Goal: Information Seeking & Learning: Learn about a topic

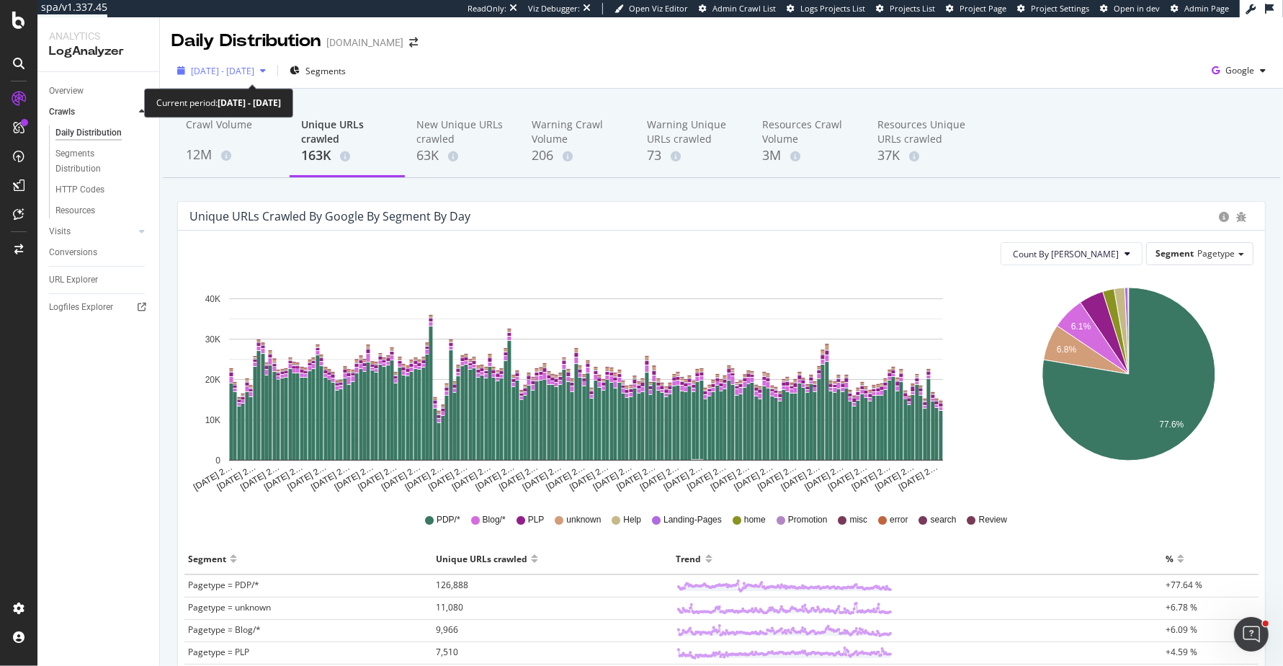
click at [254, 67] on span "[DATE] - [DATE]" at bounding box center [222, 71] width 63 height 12
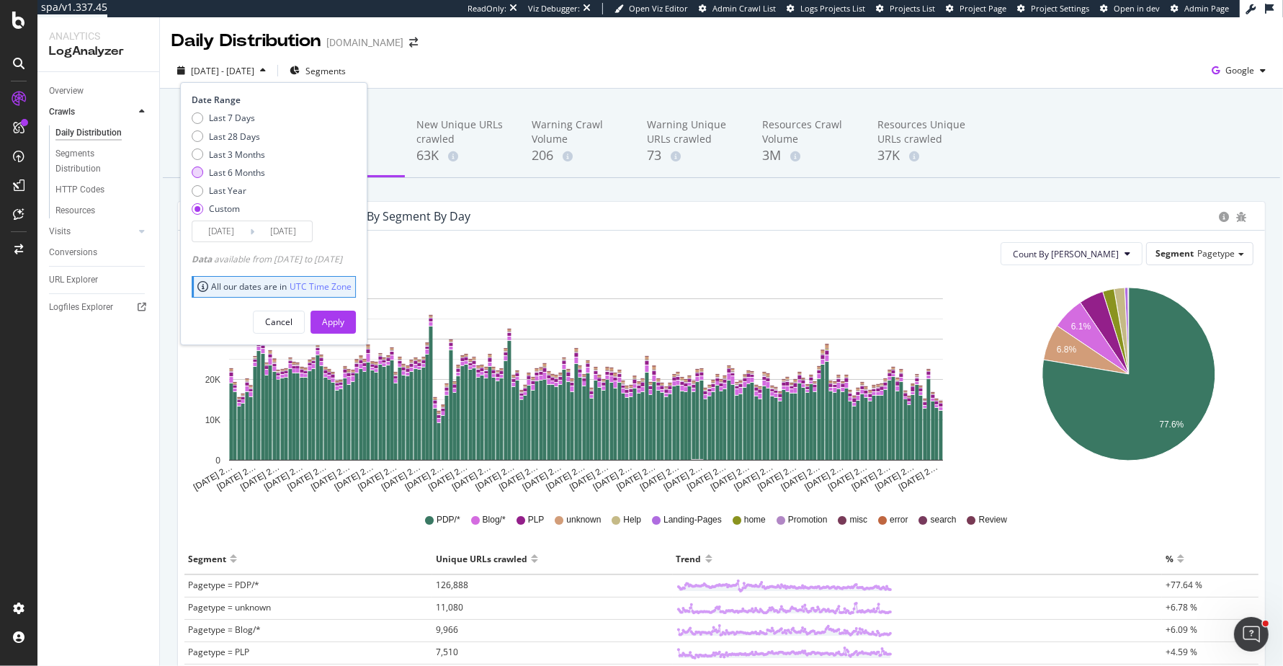
click at [242, 166] on div "Last 6 Months" at bounding box center [237, 172] width 56 height 12
type input "[DATE]"
click at [344, 316] on div "Apply" at bounding box center [333, 322] width 22 height 12
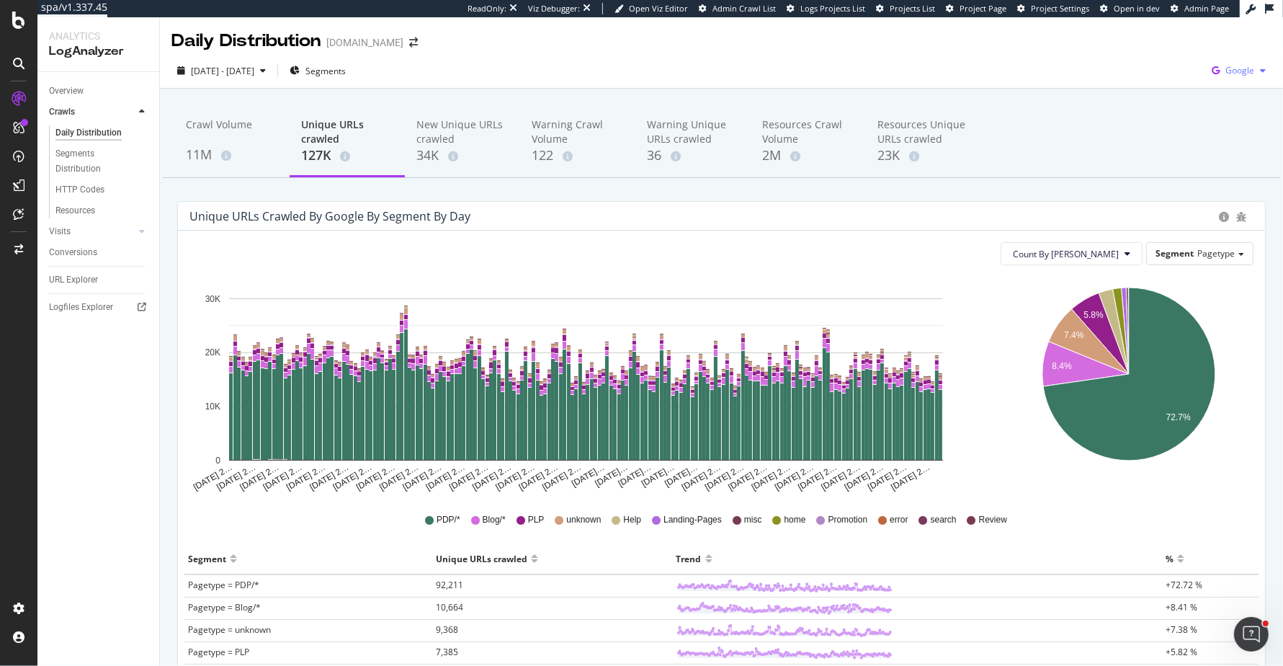
click at [1220, 76] on icon "button" at bounding box center [1215, 71] width 19 height 20
click at [1169, 51] on span "Bing" at bounding box center [1167, 57] width 53 height 13
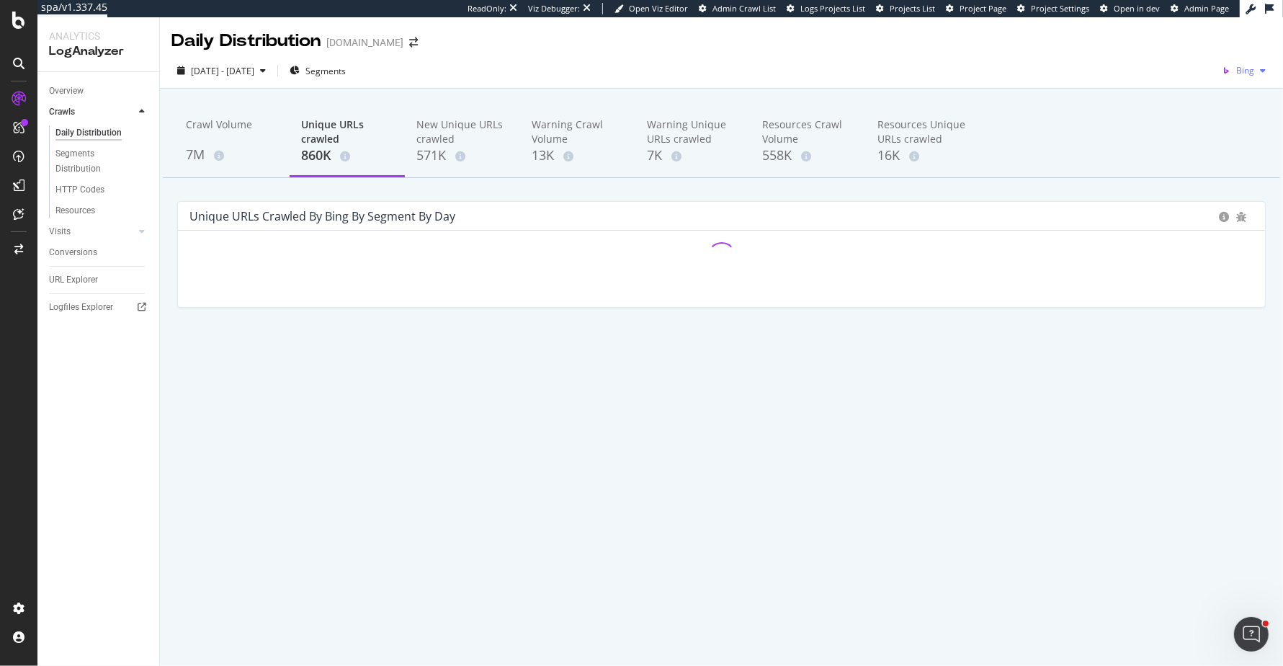
click at [1257, 66] on div "button" at bounding box center [1263, 70] width 17 height 9
click at [1191, 83] on span "OpenAI" at bounding box center [1177, 84] width 53 height 13
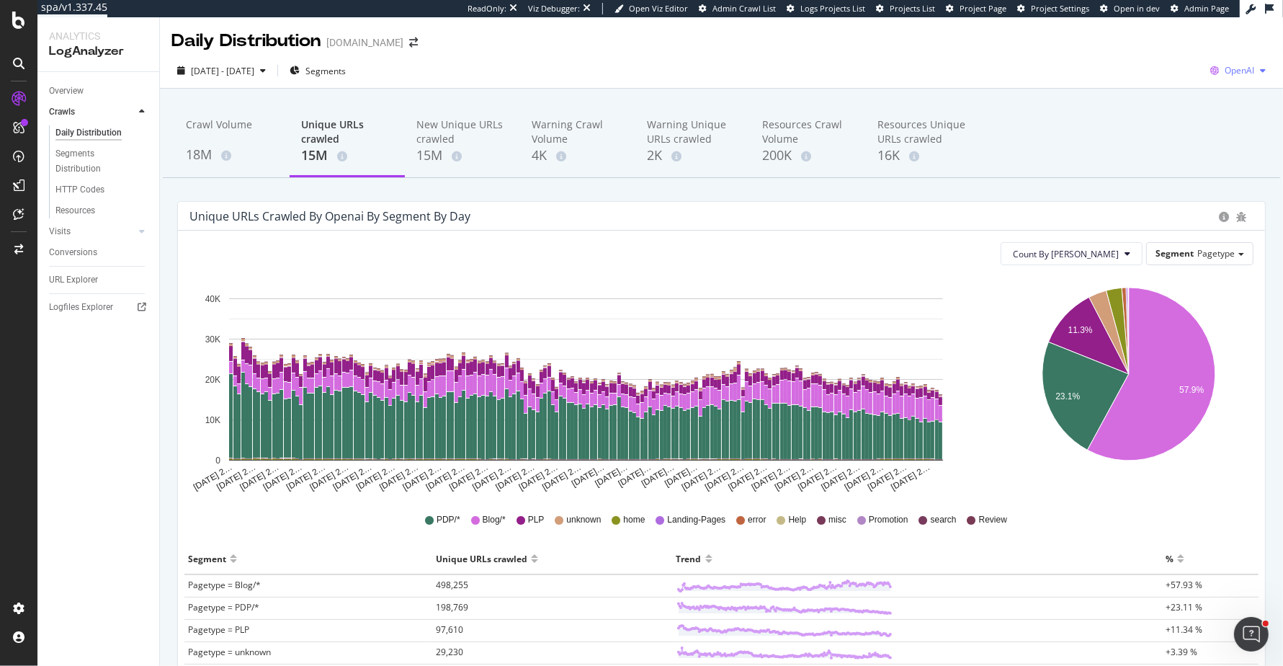
click at [1246, 71] on span "OpenAI" at bounding box center [1240, 70] width 30 height 12
click at [1154, 109] on span "Other AI Bots" at bounding box center [1165, 110] width 53 height 13
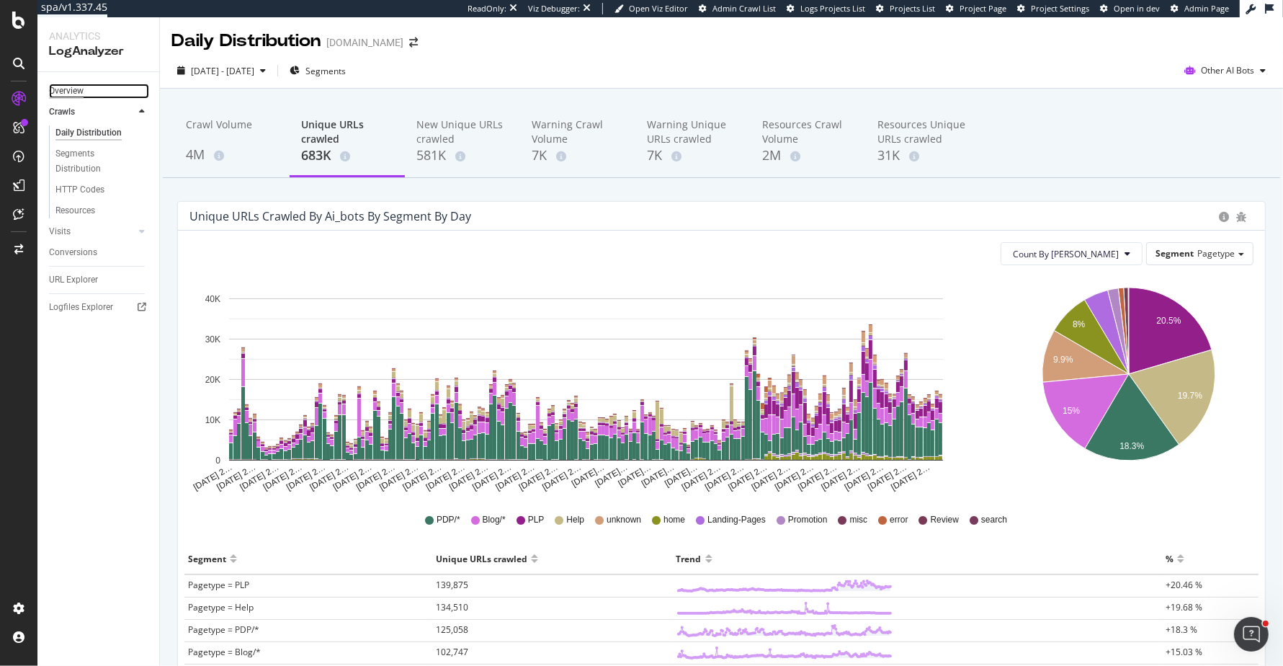
click at [73, 84] on div "Overview" at bounding box center [66, 91] width 35 height 15
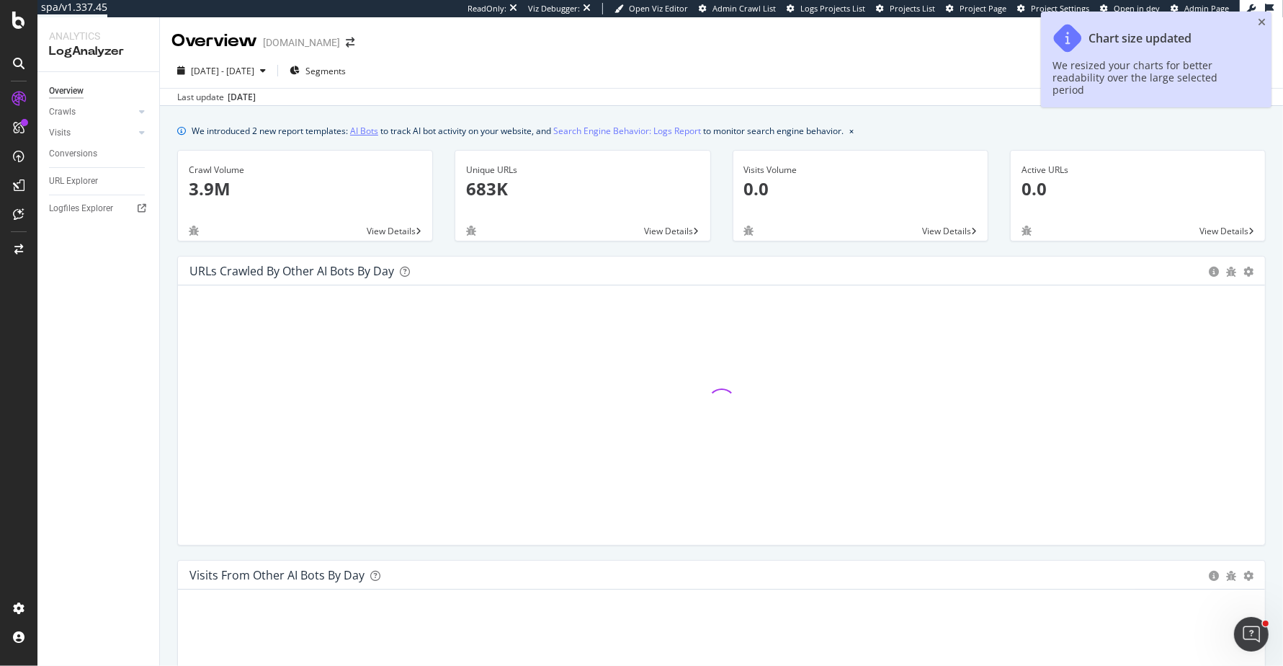
click at [370, 128] on link "AI Bots" at bounding box center [364, 130] width 28 height 15
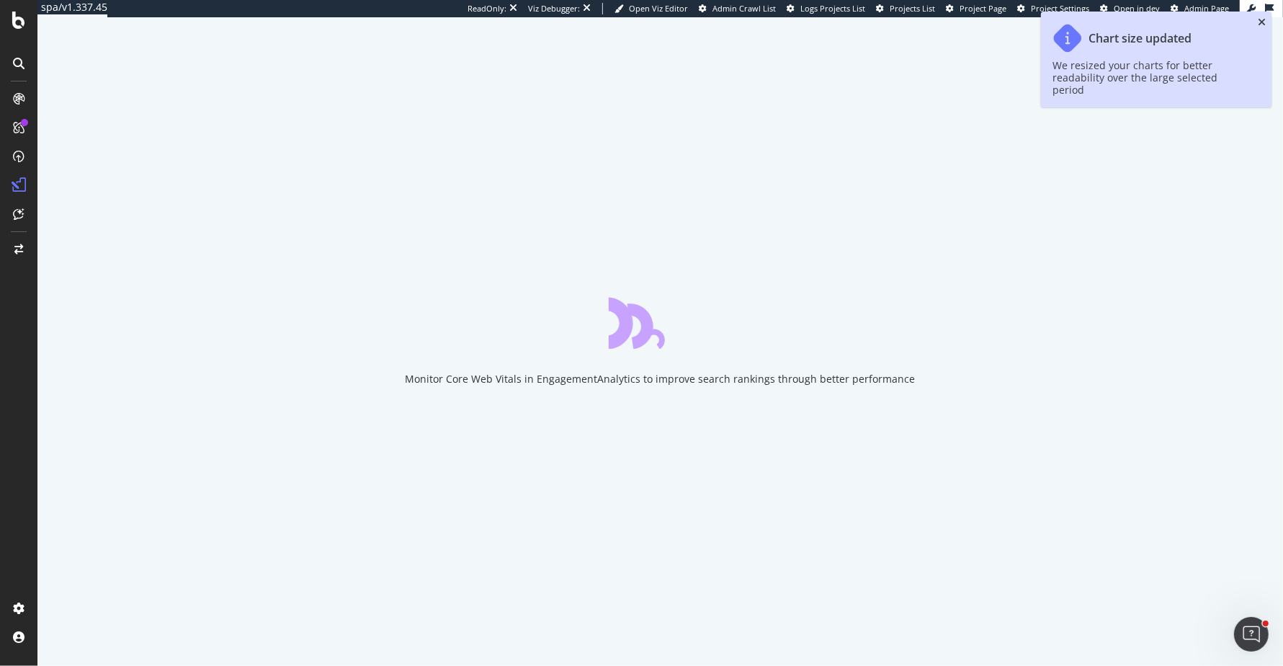
click at [1262, 22] on icon "close toast" at bounding box center [1262, 22] width 8 height 10
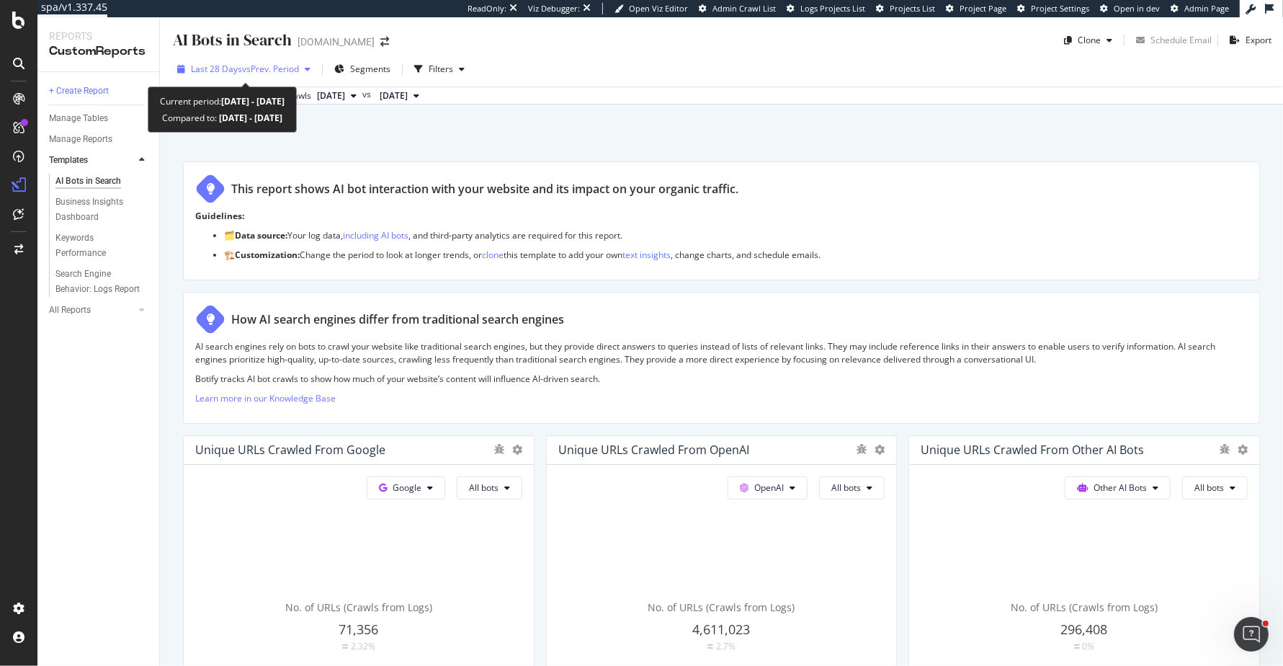
click at [254, 80] on button "Last 28 Days vs Prev. Period" at bounding box center [243, 69] width 145 height 23
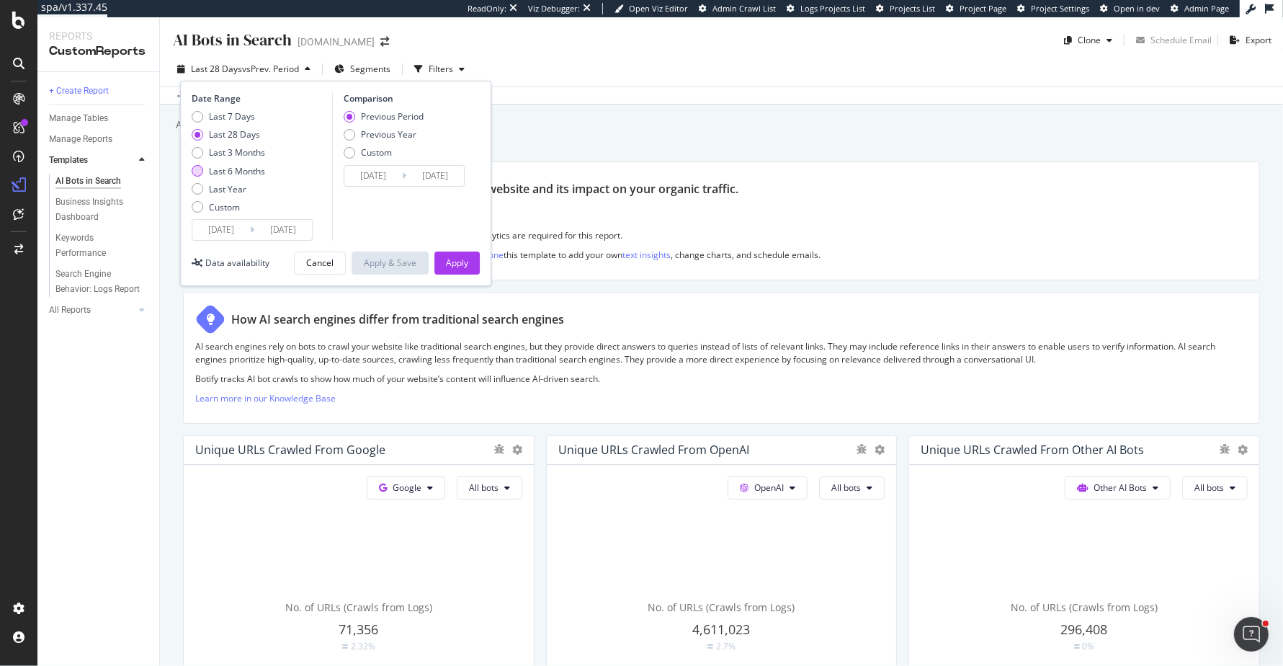
click at [241, 166] on div "Last 6 Months" at bounding box center [237, 171] width 56 height 12
type input "[DATE]"
click at [459, 257] on div "Apply" at bounding box center [457, 263] width 22 height 12
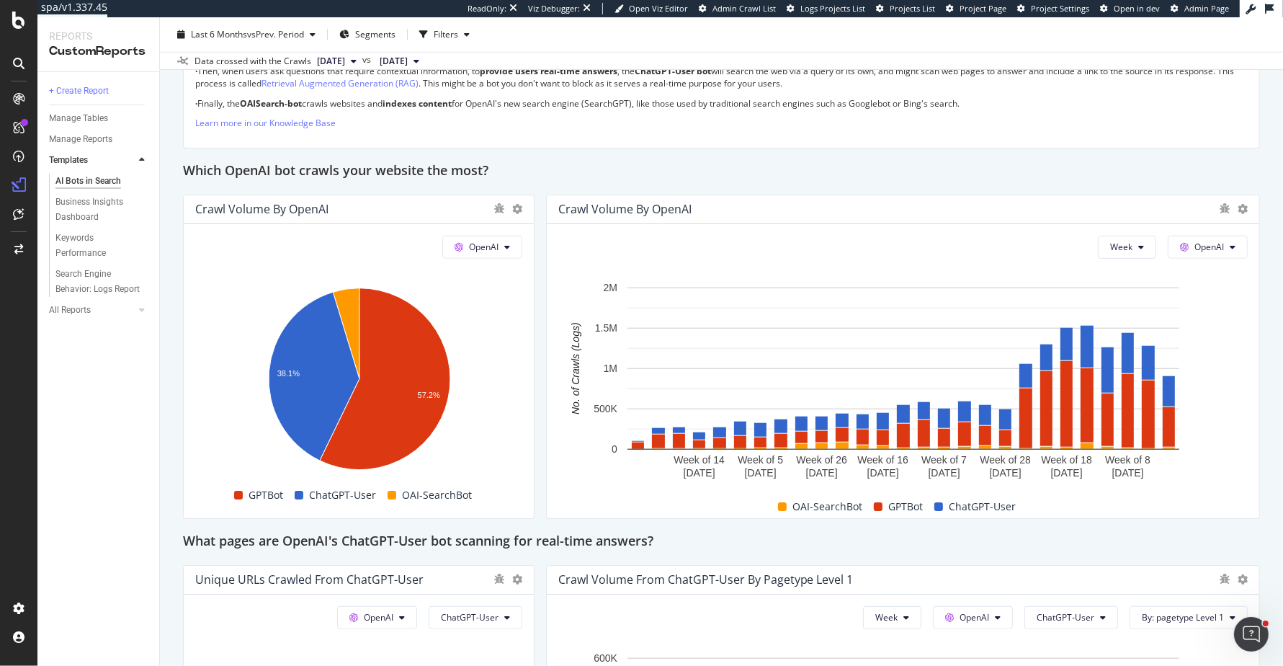
scroll to position [1215, 0]
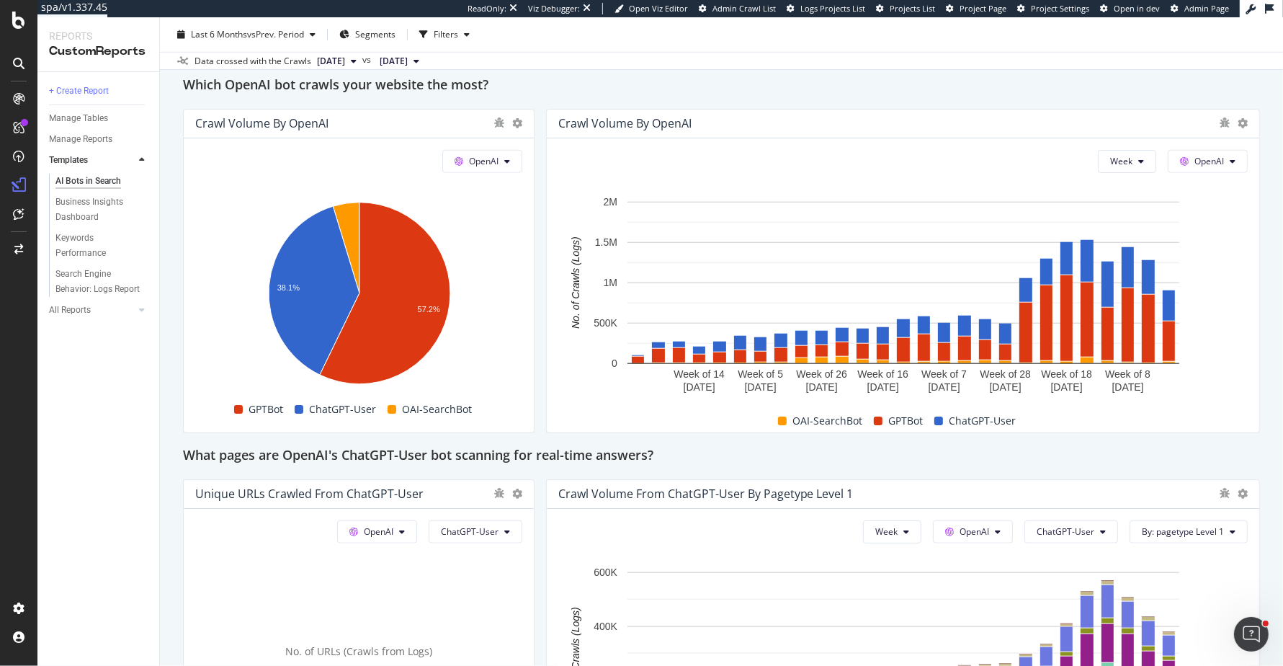
click at [538, 109] on div "This report shows AI bot interaction with your website and its impact on your o…" at bounding box center [721, 348] width 1077 height 2803
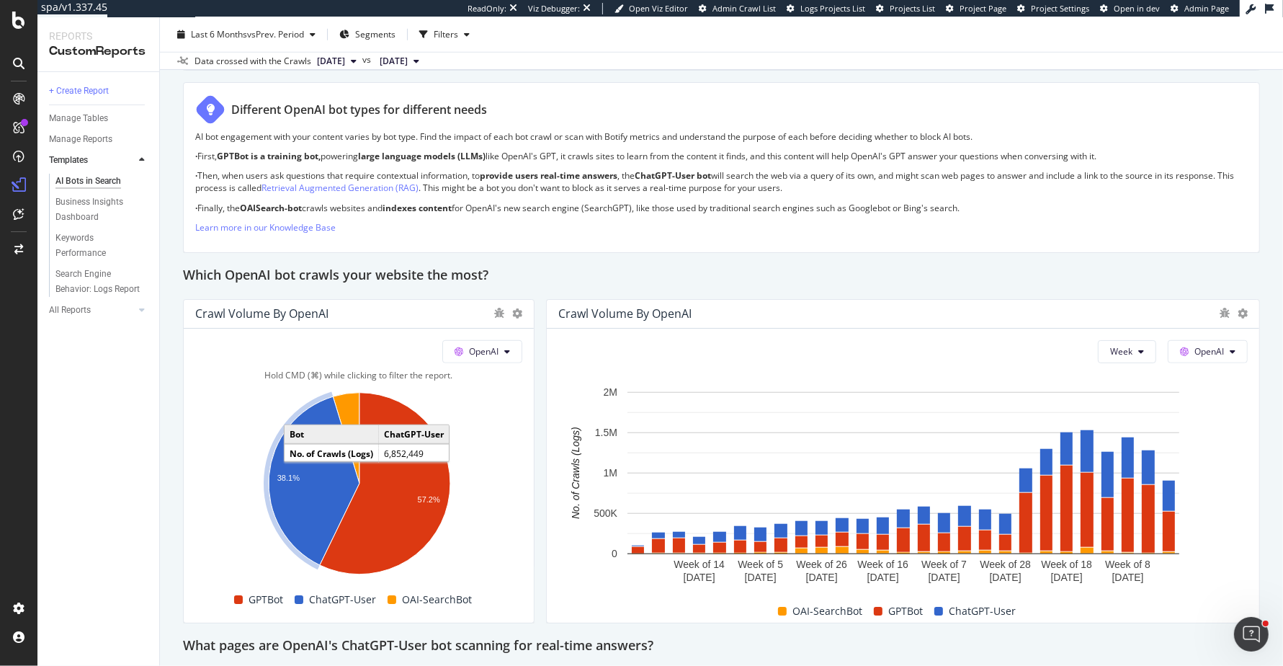
scroll to position [1010, 0]
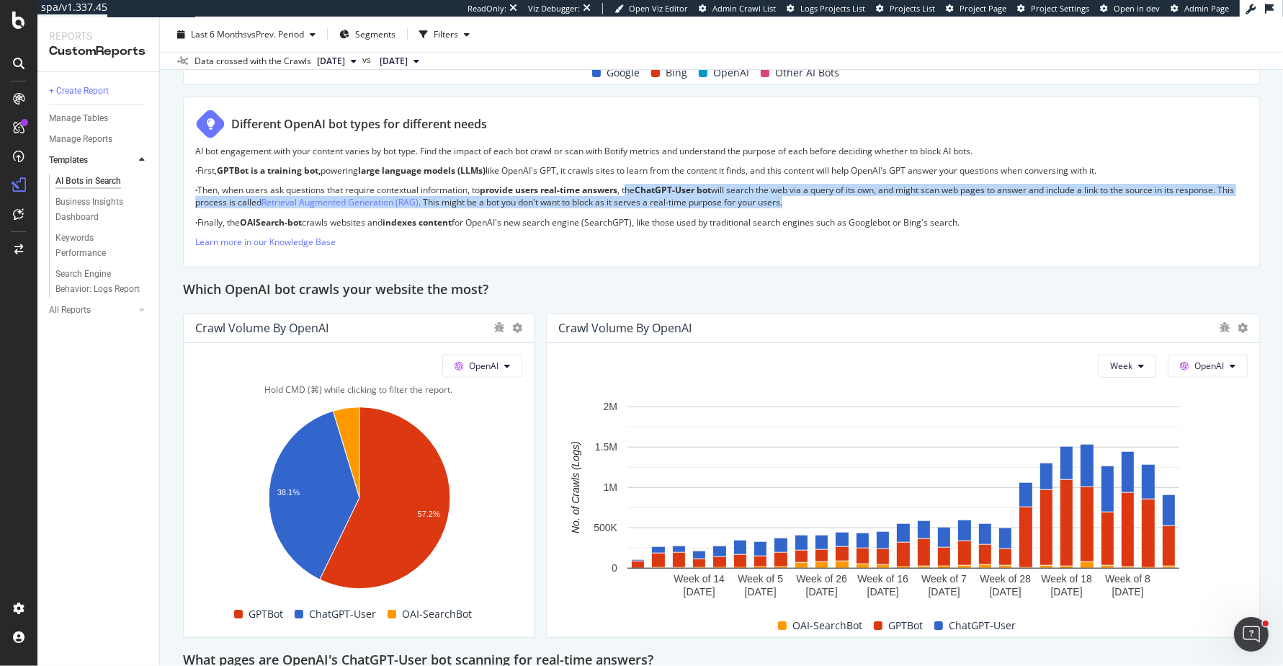
drag, startPoint x: 634, startPoint y: 185, endPoint x: 863, endPoint y: 204, distance: 229.2
click at [863, 204] on p "· Then, when users ask questions that require contextual information, to provid…" at bounding box center [721, 196] width 1053 height 24
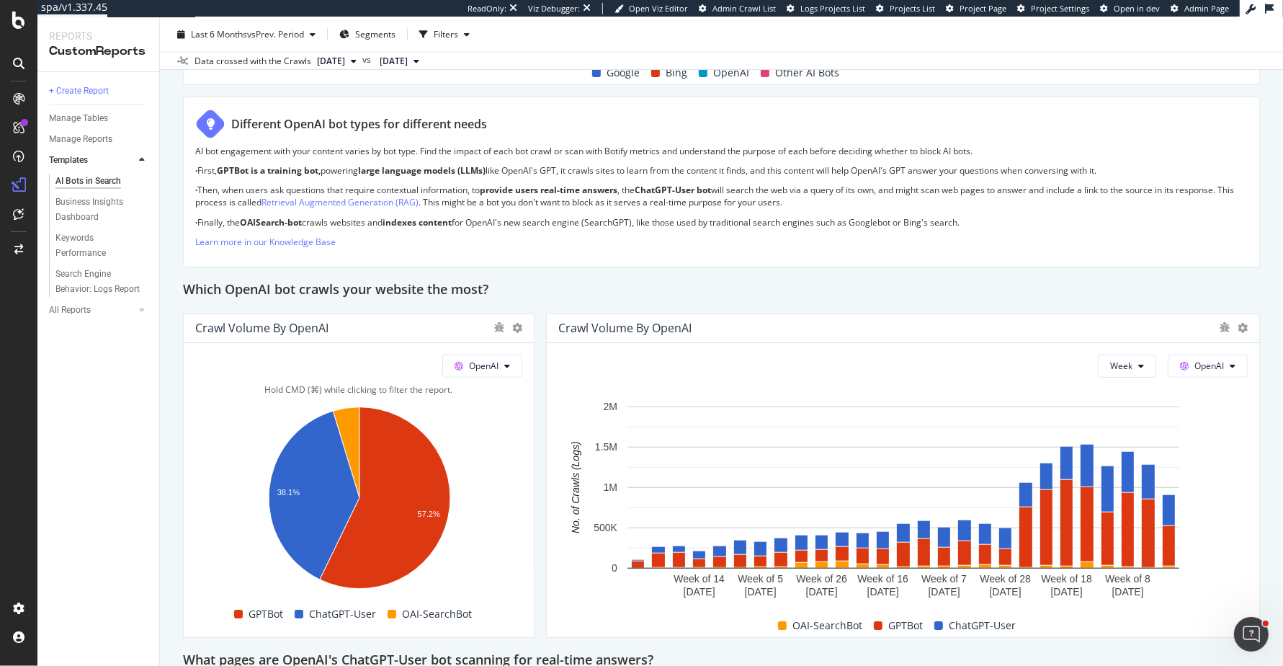
click at [850, 297] on div "Which OpenAI bot crawls your website the most?" at bounding box center [721, 290] width 1077 height 23
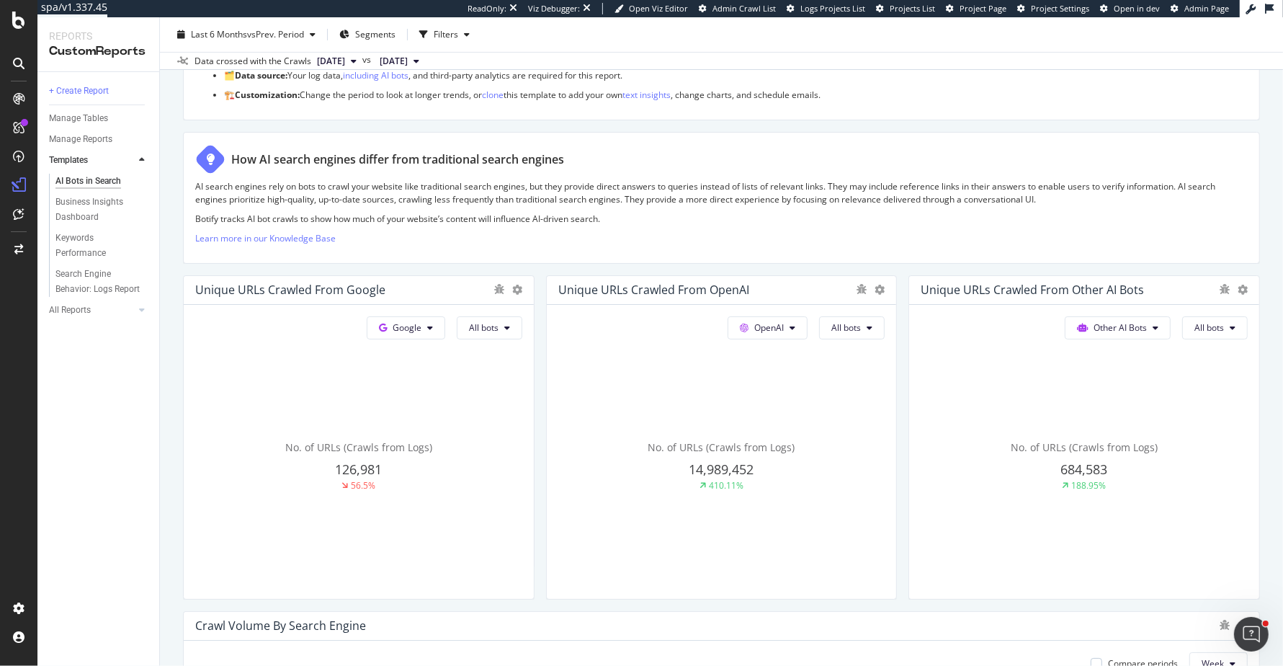
scroll to position [0, 0]
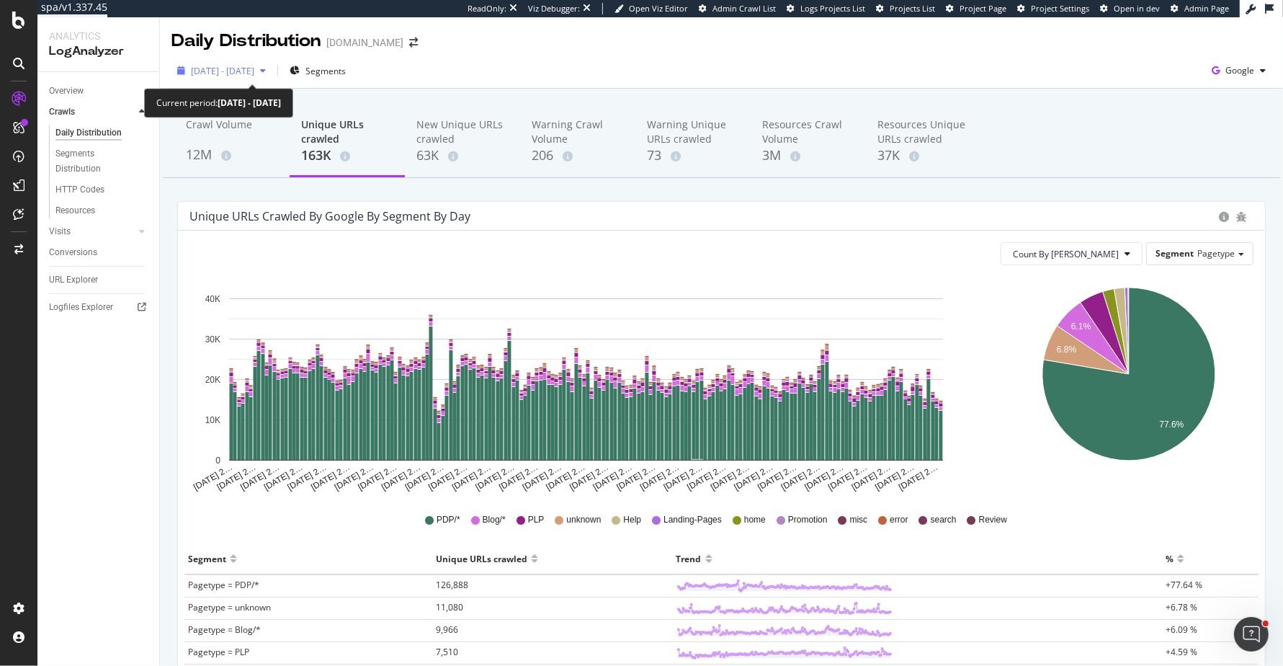
click at [272, 61] on div "[DATE] - [DATE]" at bounding box center [221, 71] width 100 height 22
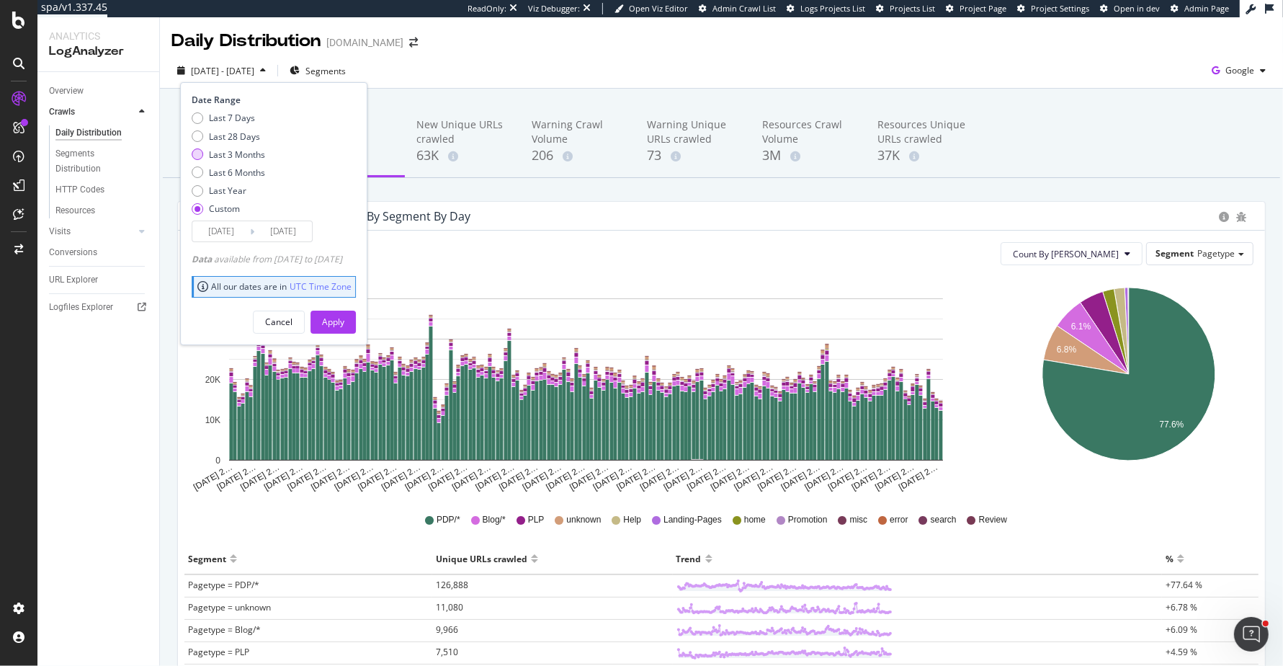
click at [241, 150] on div "Last 3 Months" at bounding box center [237, 154] width 56 height 12
type input "2025/06/28"
type input "[DATE]"
click at [356, 324] on button "Apply" at bounding box center [333, 322] width 45 height 23
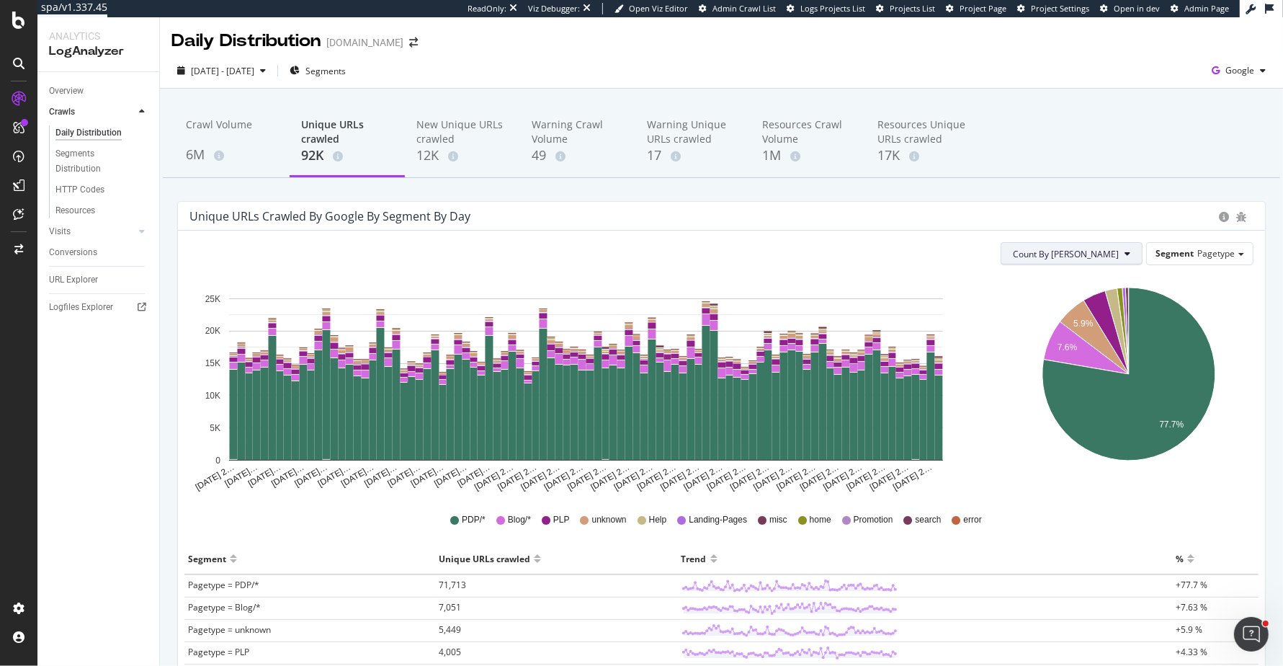
click at [1103, 258] on span "Count By [PERSON_NAME]" at bounding box center [1066, 254] width 106 height 12
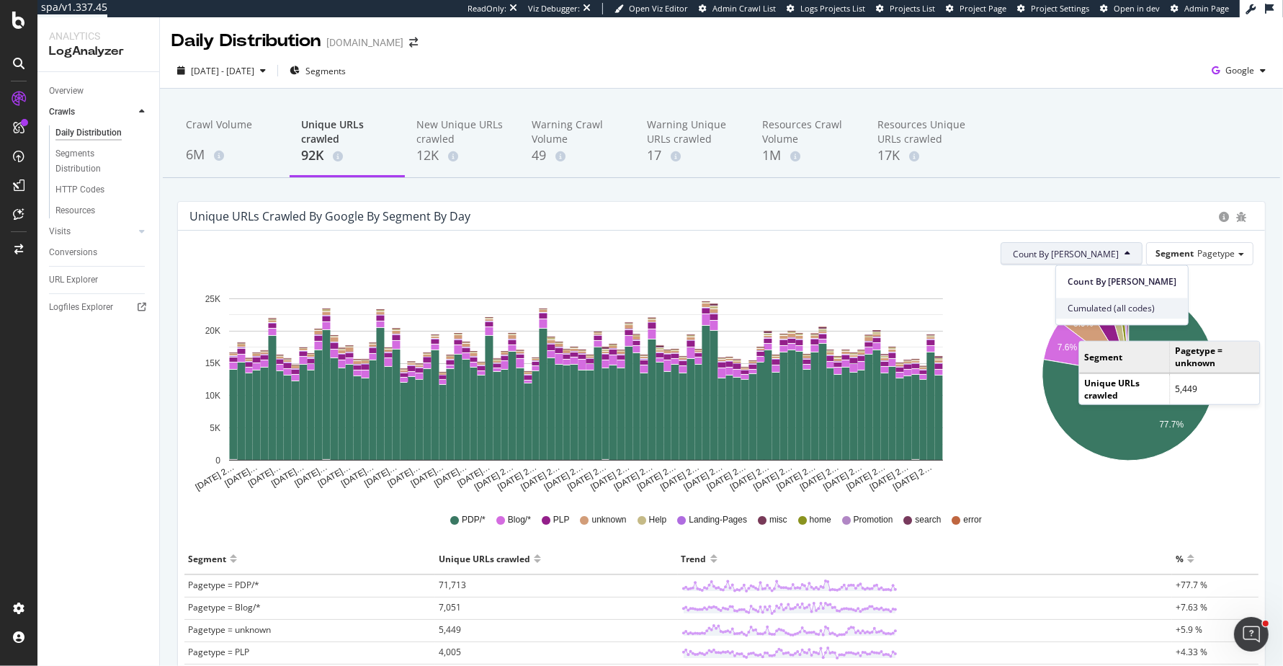
click at [1095, 313] on span "Cumulated (all codes)" at bounding box center [1122, 308] width 109 height 13
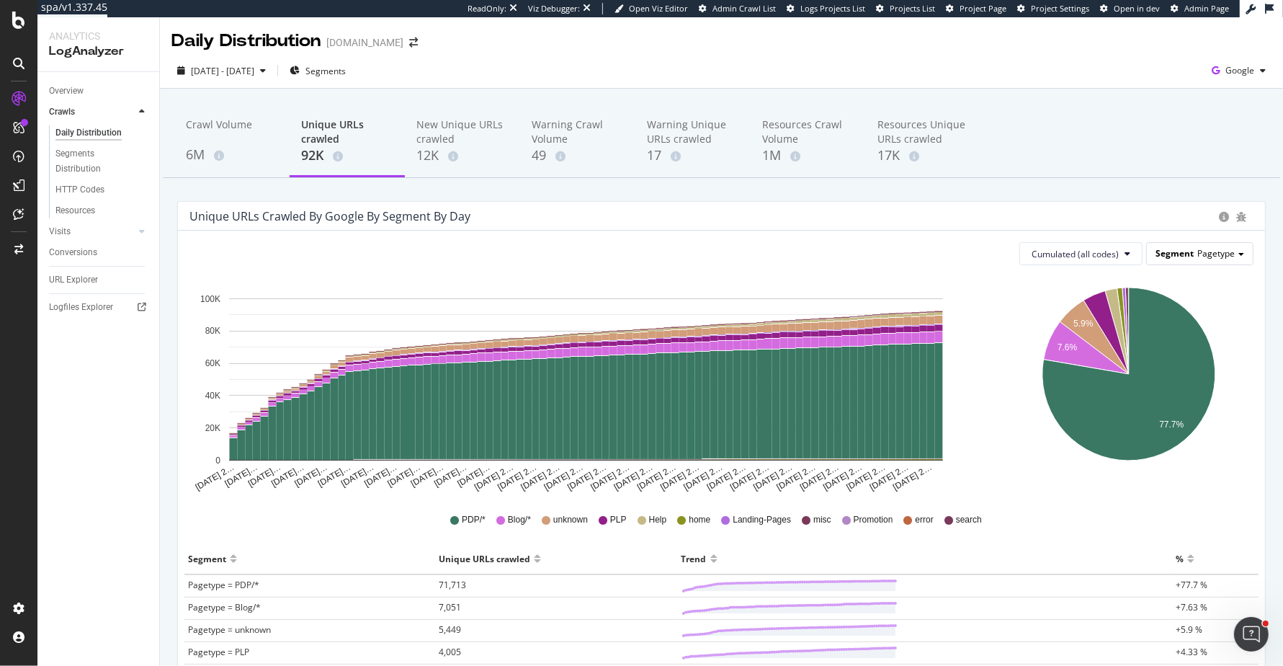
click at [1225, 254] on span "Pagetype" at bounding box center [1216, 253] width 37 height 12
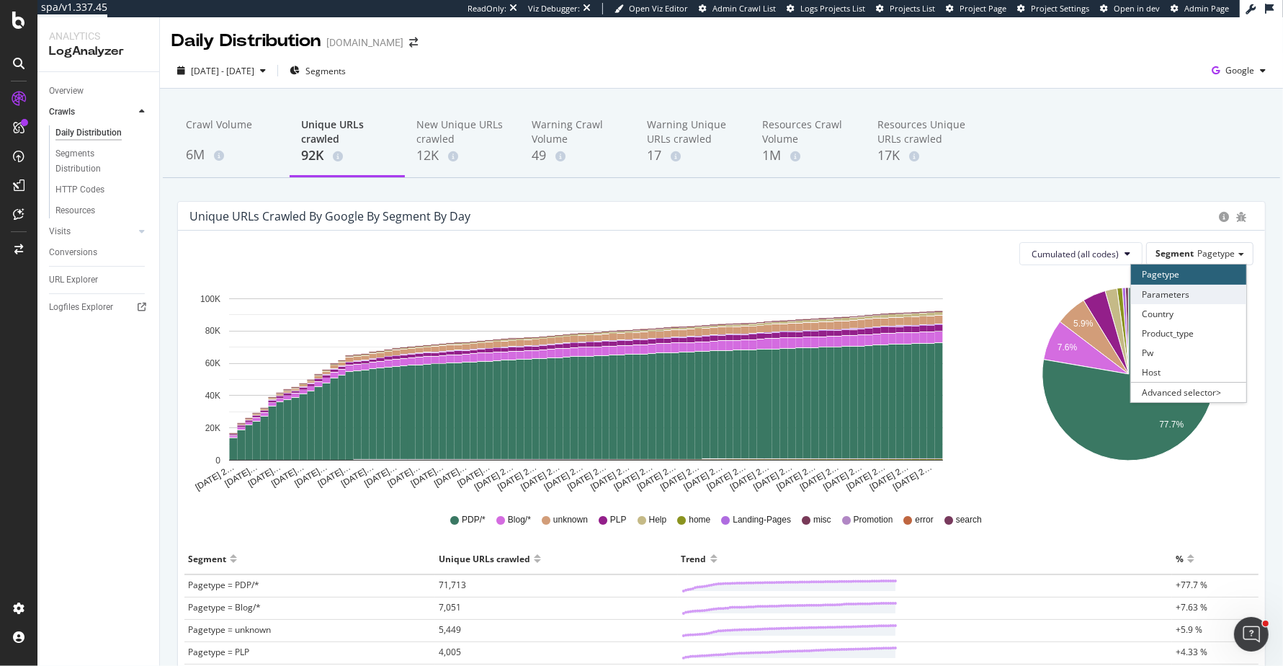
click at [1206, 288] on div "Parameters" at bounding box center [1188, 294] width 115 height 19
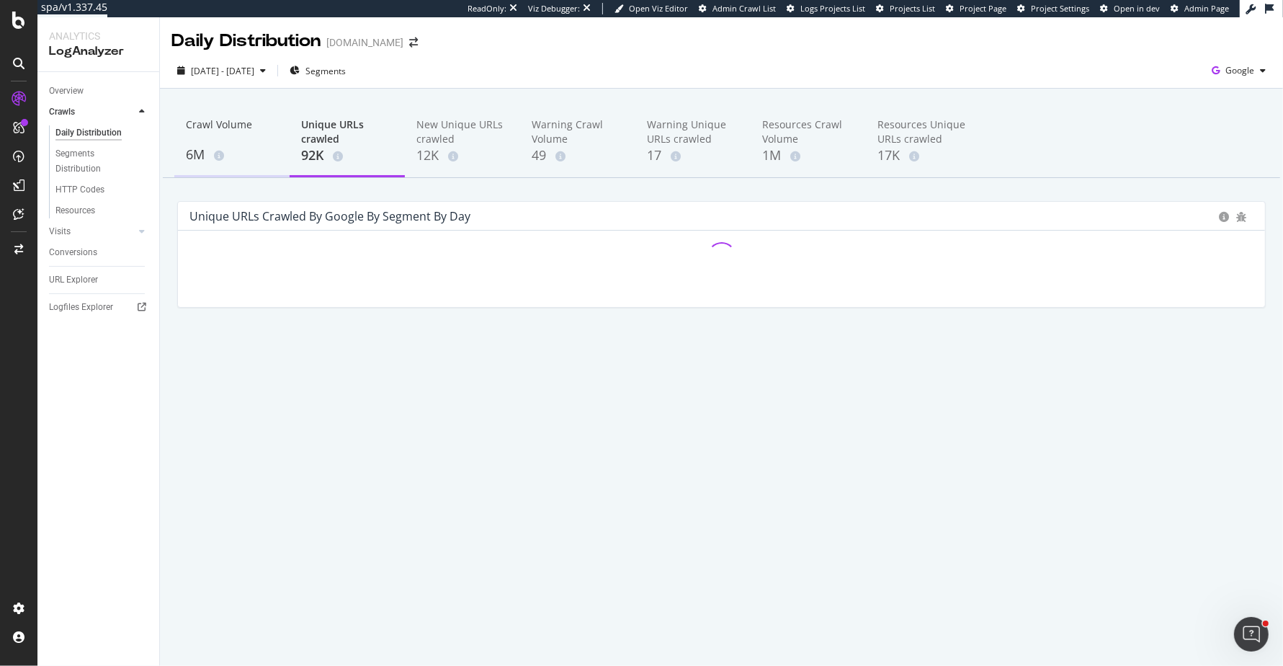
click at [220, 140] on div "Crawl Volume" at bounding box center [232, 130] width 92 height 27
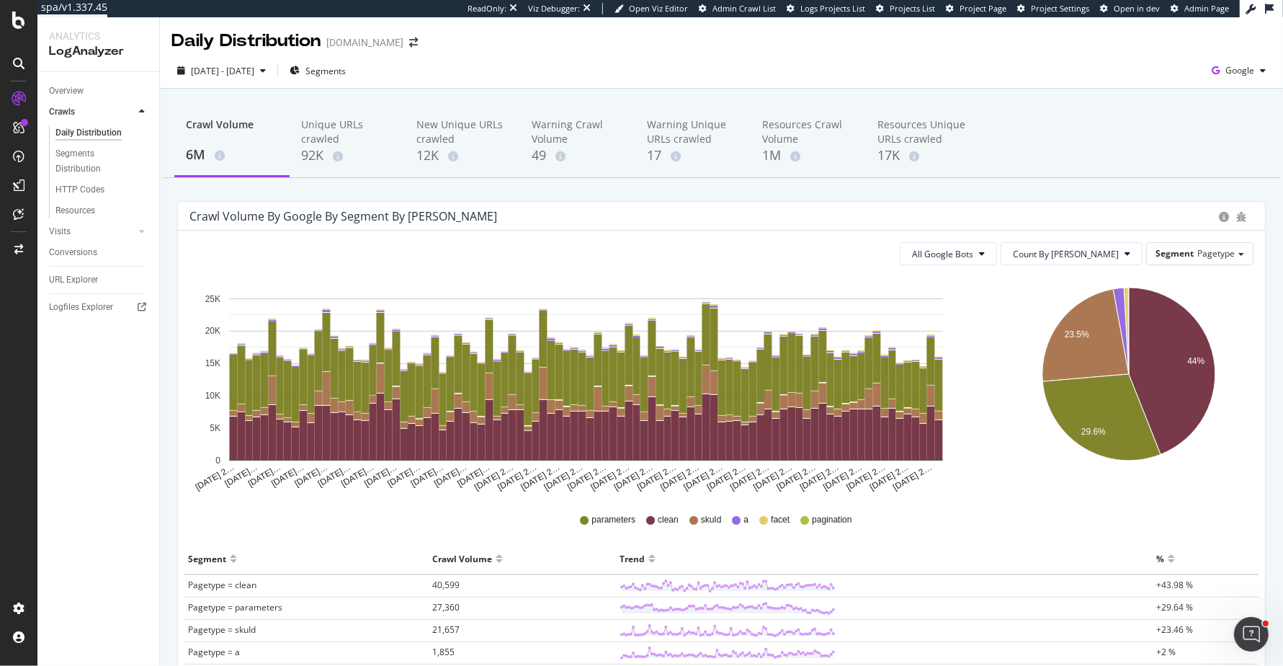
click at [1199, 268] on div "All Google Bots Count By Day Segment Pagetype Hold CMD (⌘) while clicking to fi…" at bounding box center [721, 495] width 1087 height 528
click at [1212, 247] on span "Pagetype" at bounding box center [1216, 253] width 37 height 12
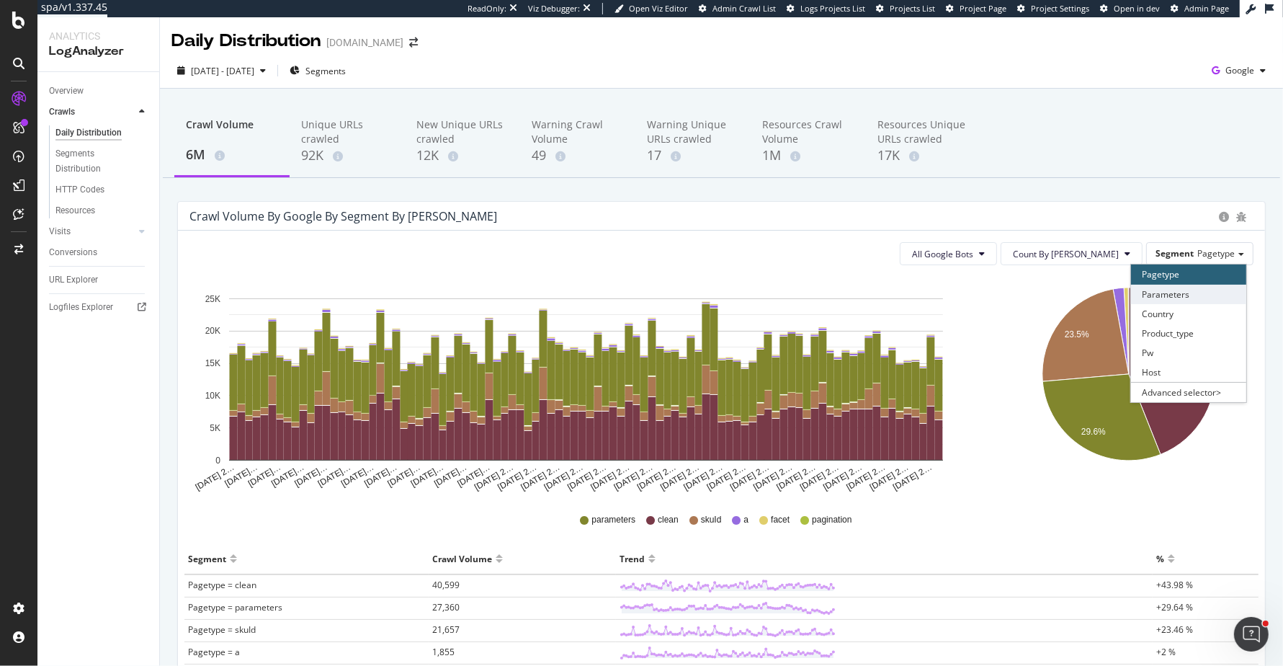
click at [1188, 298] on div "Parameters" at bounding box center [1188, 294] width 115 height 19
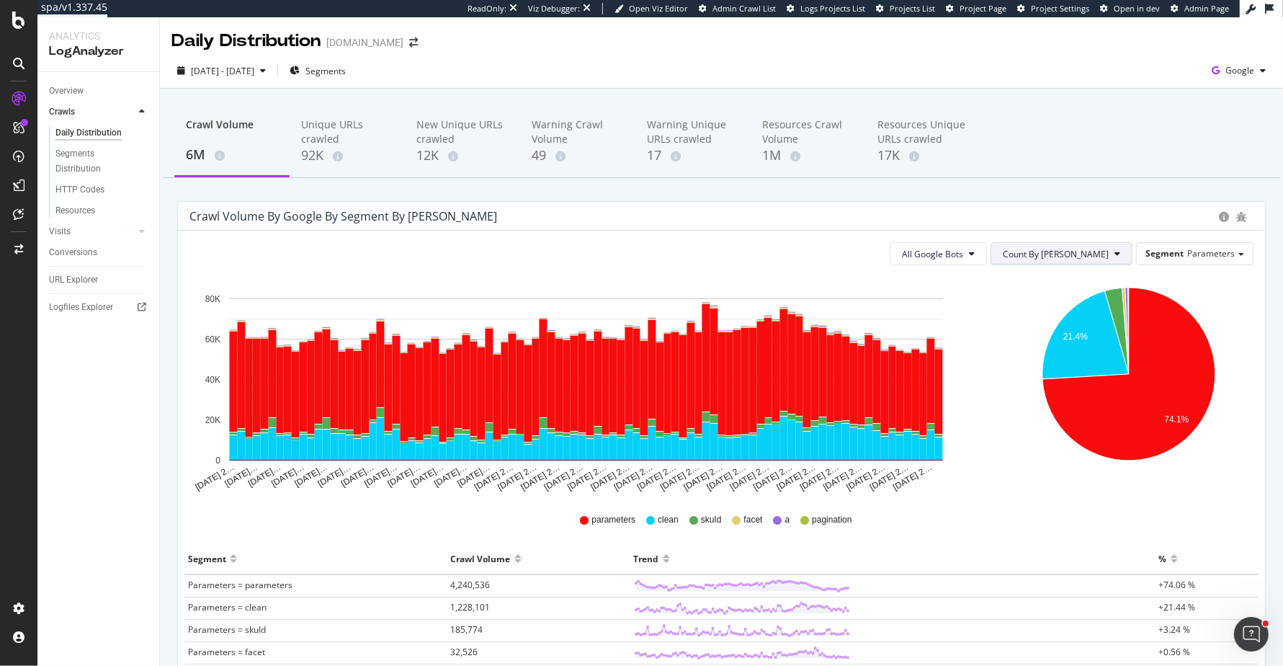
click at [1084, 250] on span "Count By [PERSON_NAME]" at bounding box center [1056, 254] width 106 height 12
click at [1078, 300] on div "Cumulated" at bounding box center [1113, 308] width 132 height 21
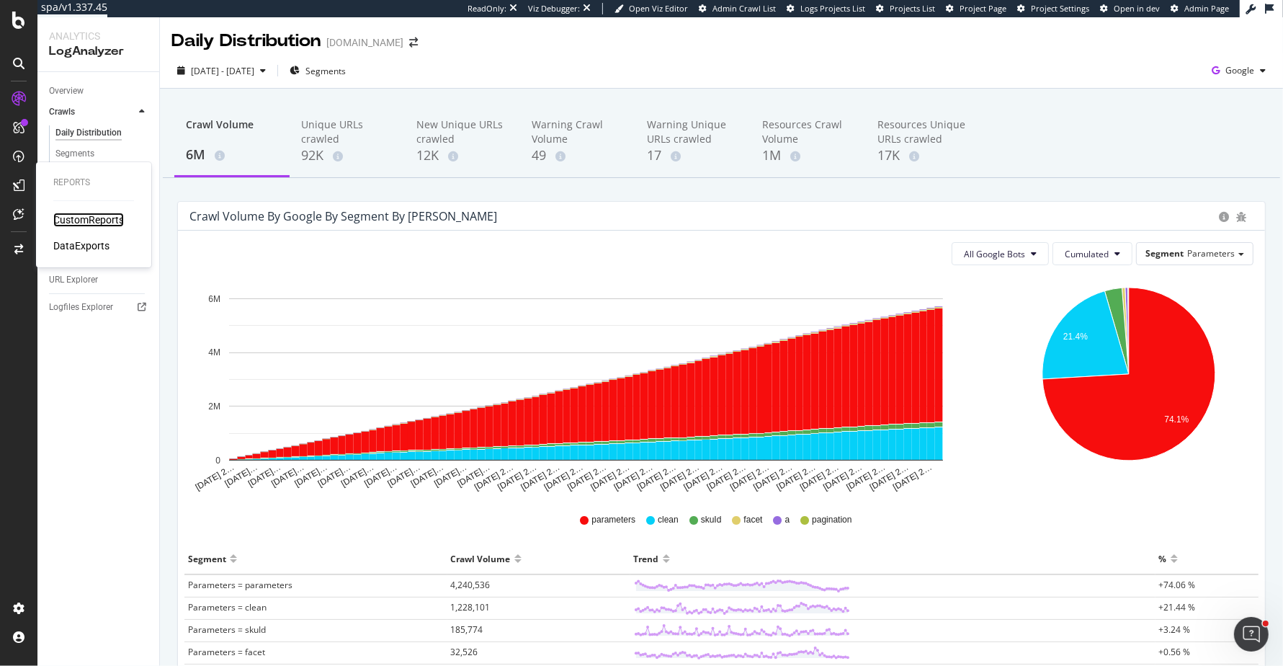
click at [78, 216] on div "CustomReports" at bounding box center [88, 220] width 71 height 14
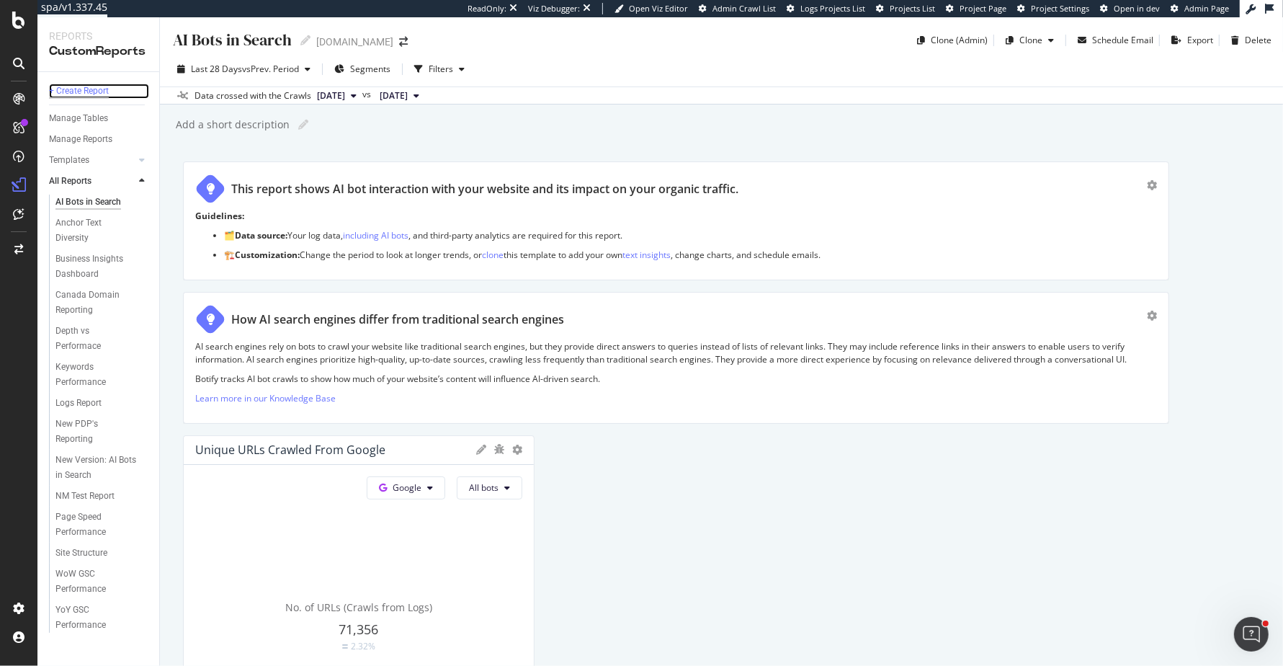
click at [74, 86] on div "+ Create Report" at bounding box center [79, 91] width 60 height 15
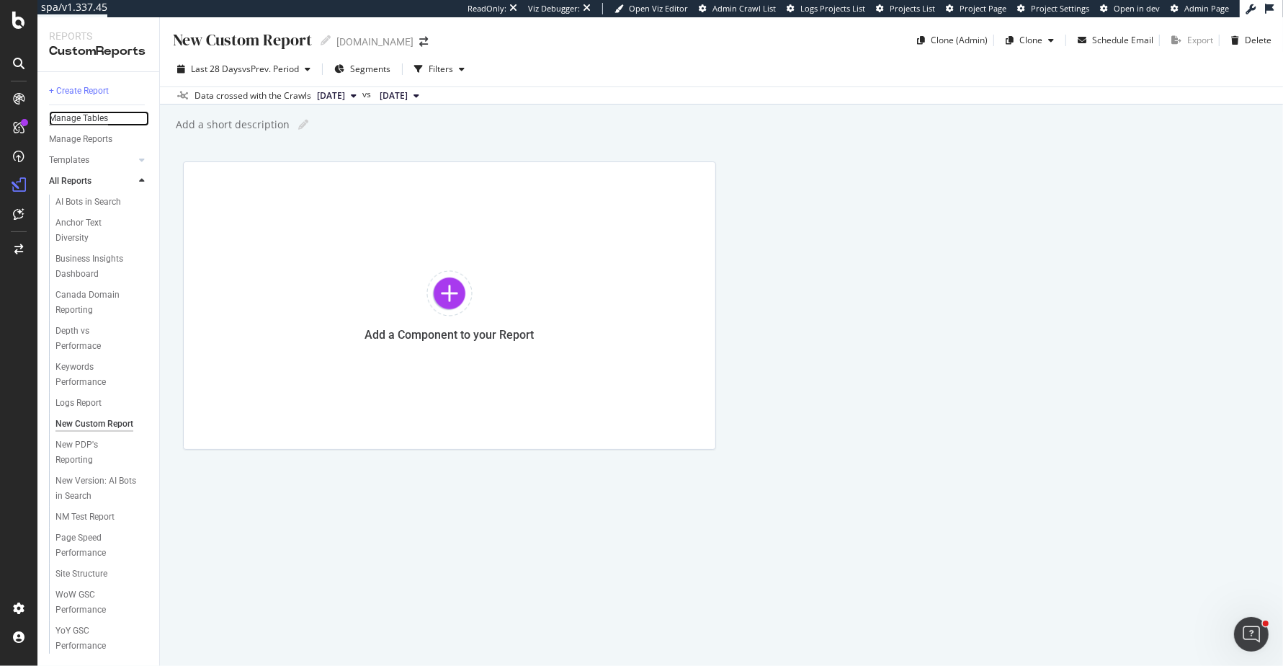
click at [93, 112] on div "Manage Tables" at bounding box center [78, 118] width 59 height 15
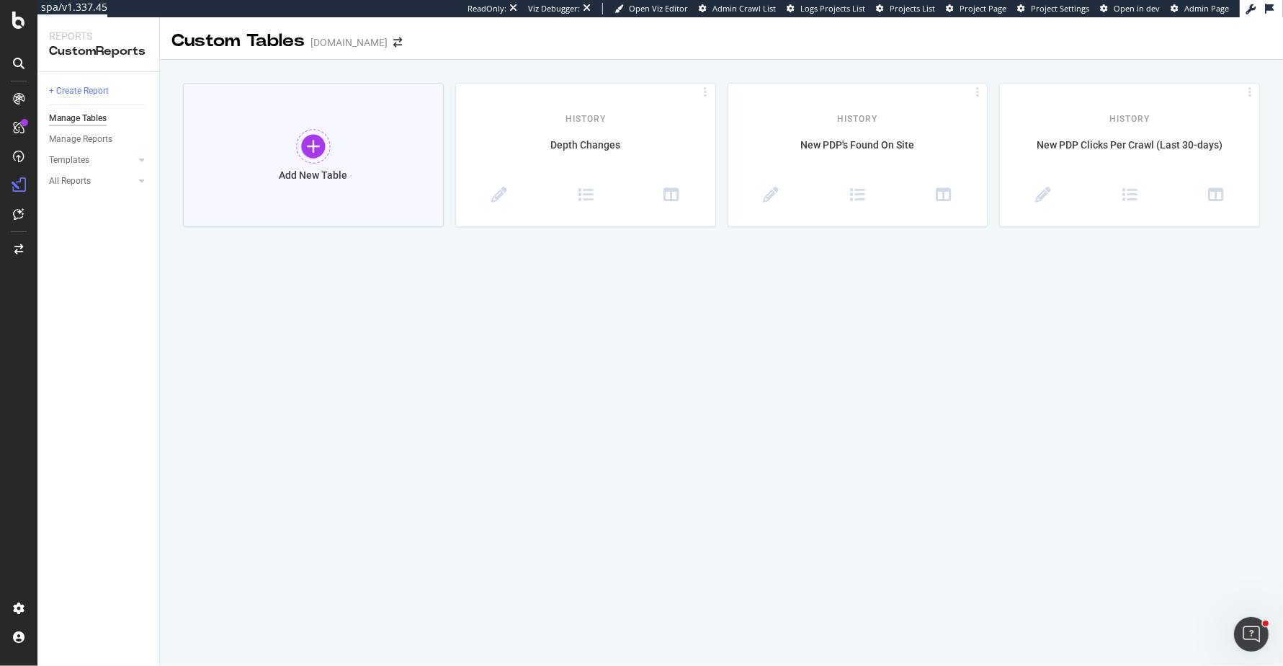
click at [291, 165] on div "Add New Table" at bounding box center [313, 155] width 261 height 144
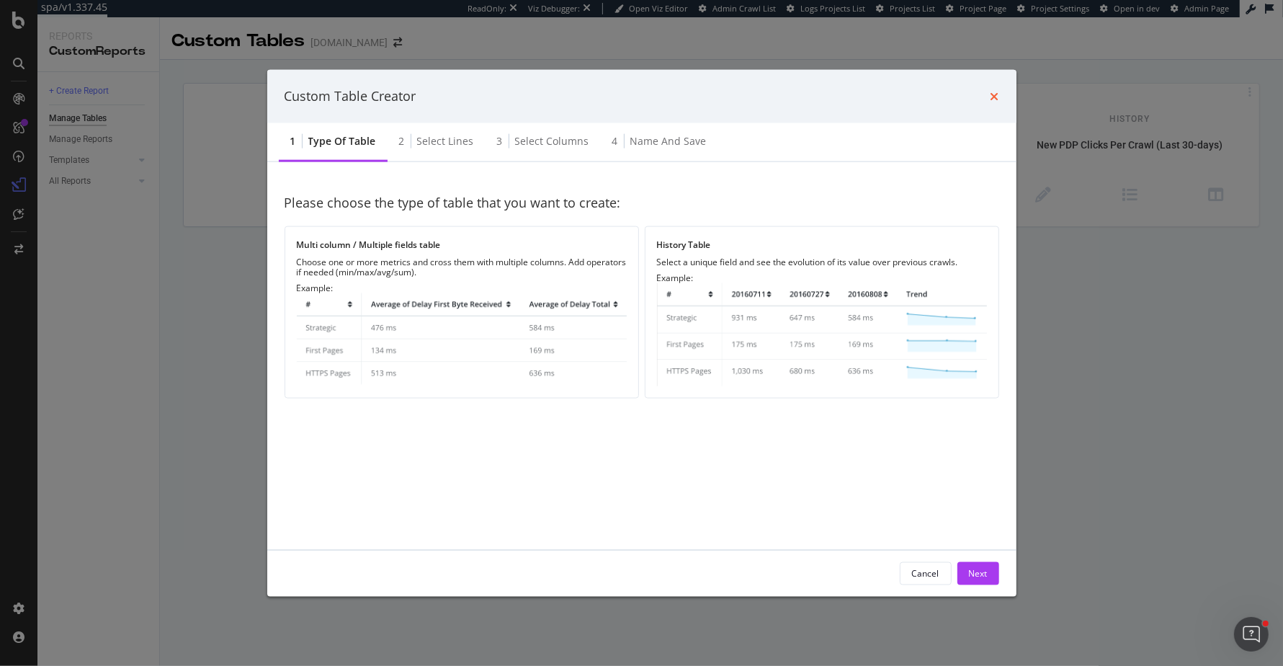
click at [994, 99] on icon "times" at bounding box center [995, 96] width 9 height 12
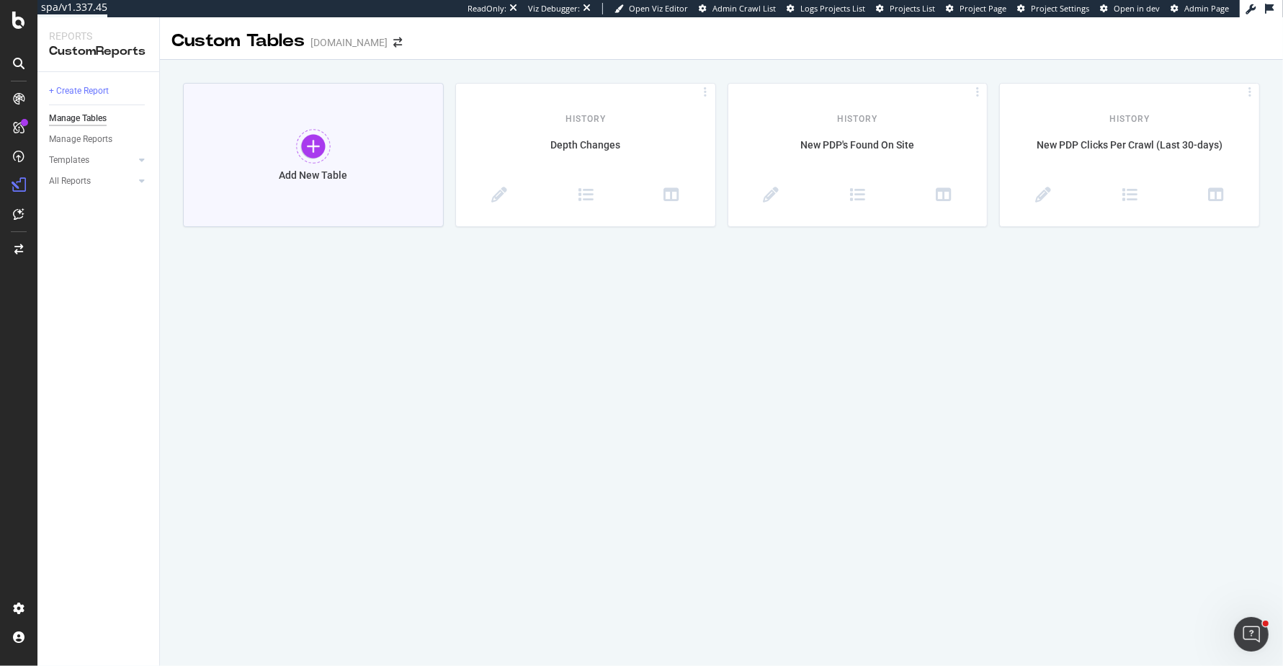
click at [321, 134] on div at bounding box center [313, 146] width 35 height 35
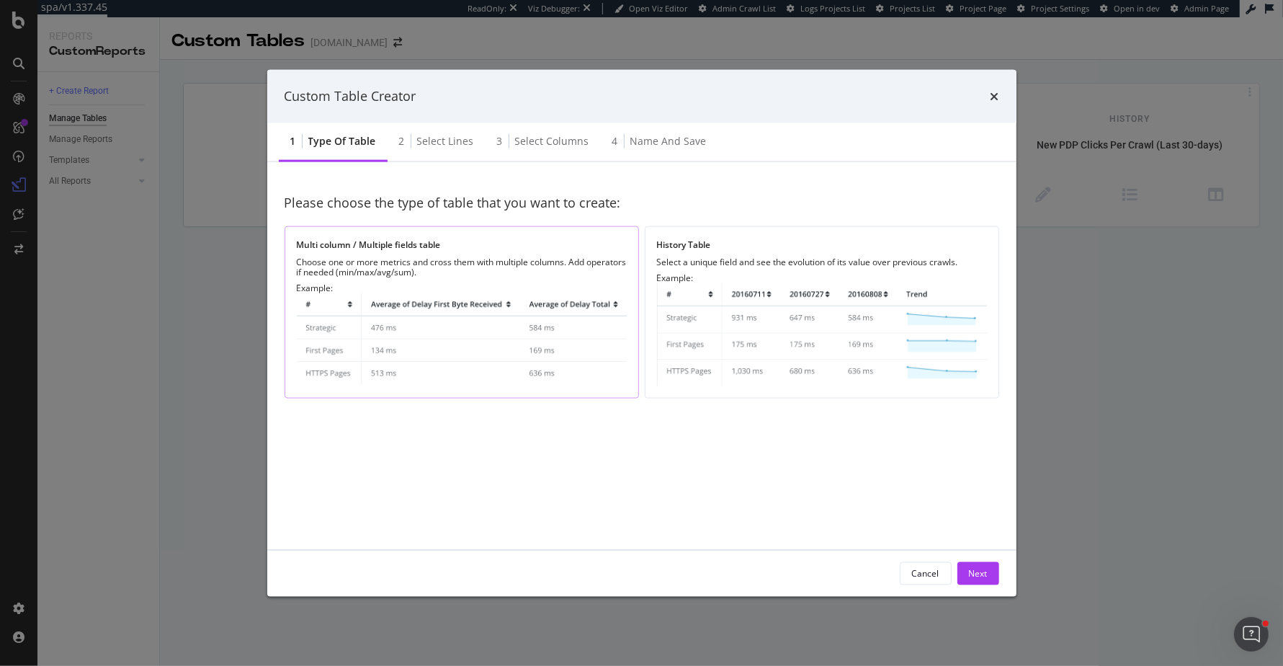
click at [429, 318] on img "modal" at bounding box center [462, 340] width 330 height 94
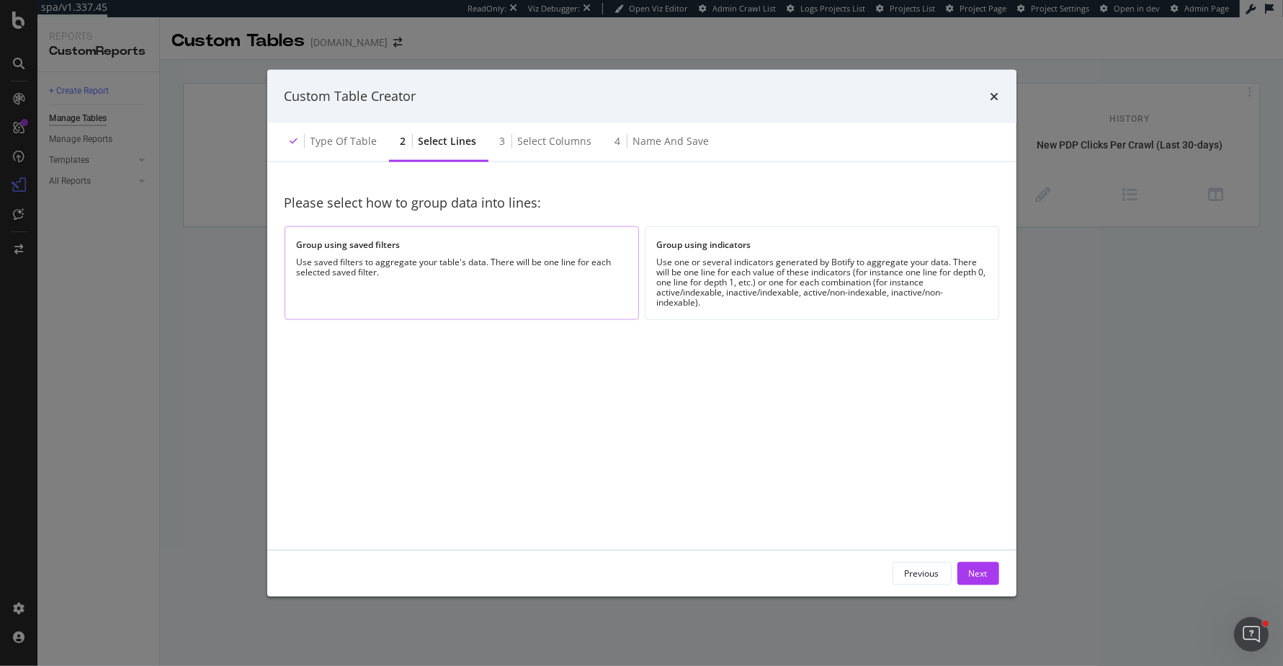
click at [435, 282] on div "Group using saved filters Use saved filters to aggregate your table's data. The…" at bounding box center [462, 272] width 355 height 93
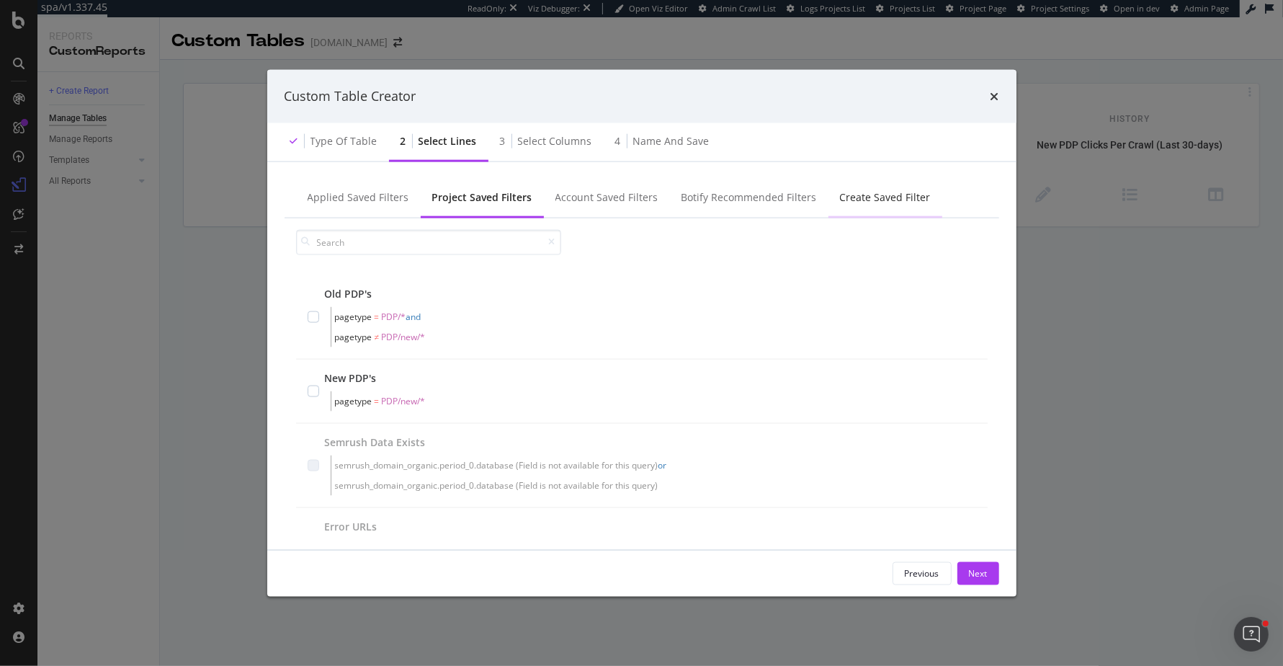
click at [903, 200] on div "Create Saved Filter" at bounding box center [885, 197] width 91 height 14
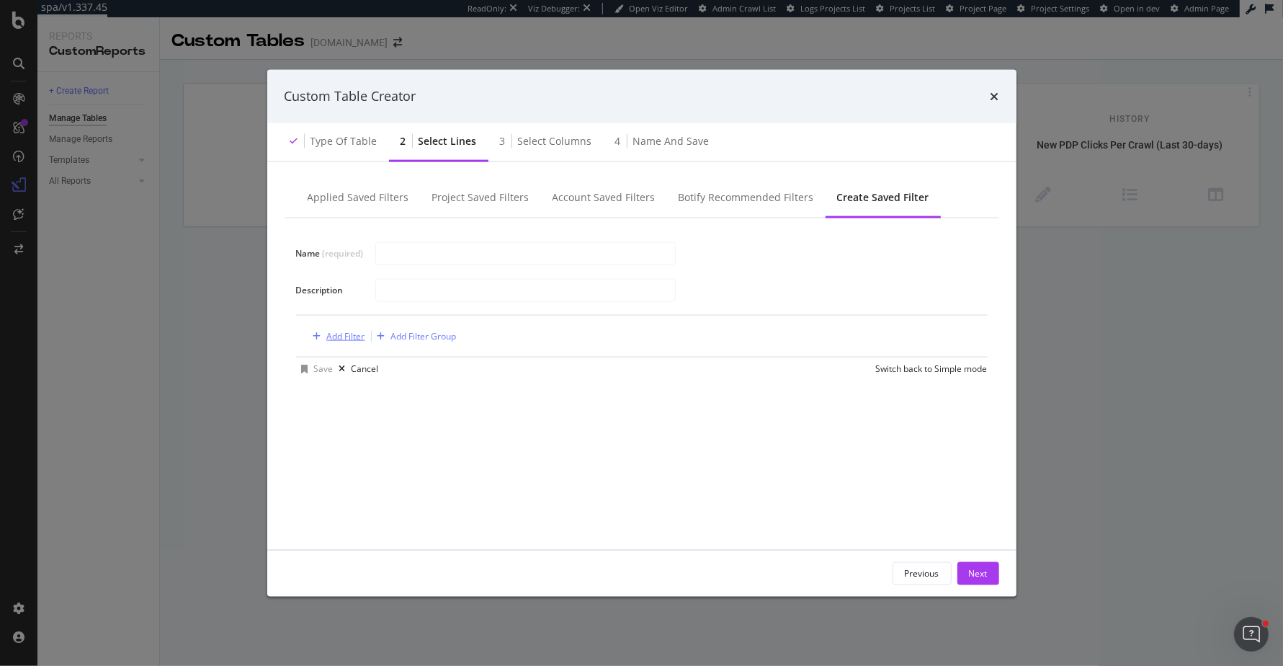
click at [337, 337] on div "Add Filter" at bounding box center [346, 336] width 38 height 12
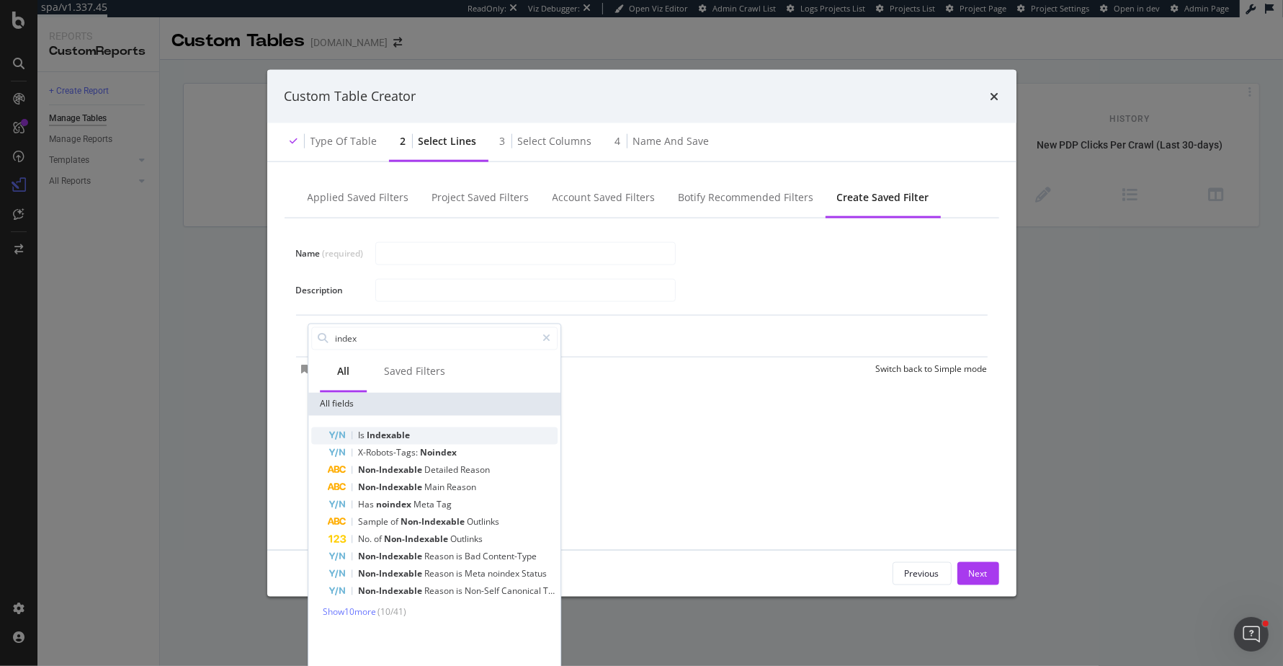
type input "index"
click at [399, 427] on div "Is Indexable" at bounding box center [443, 435] width 229 height 17
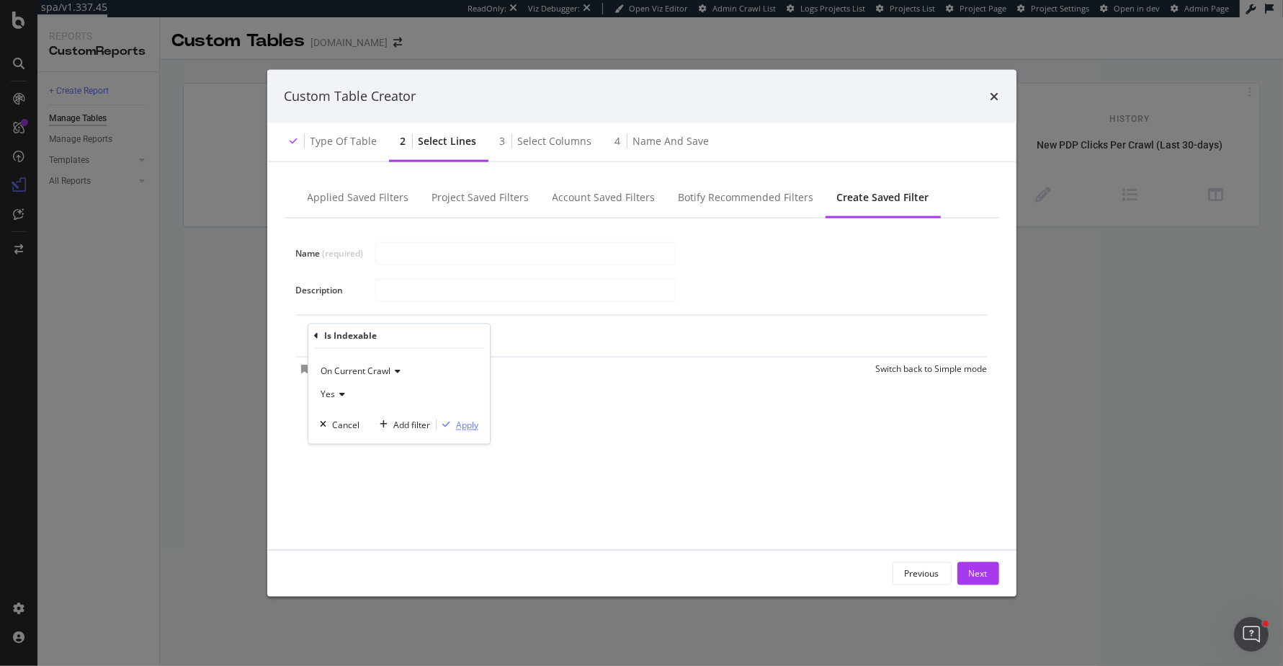
click at [454, 421] on div "modal" at bounding box center [446, 425] width 19 height 9
click at [420, 344] on div "Add Filter" at bounding box center [420, 337] width 58 height 16
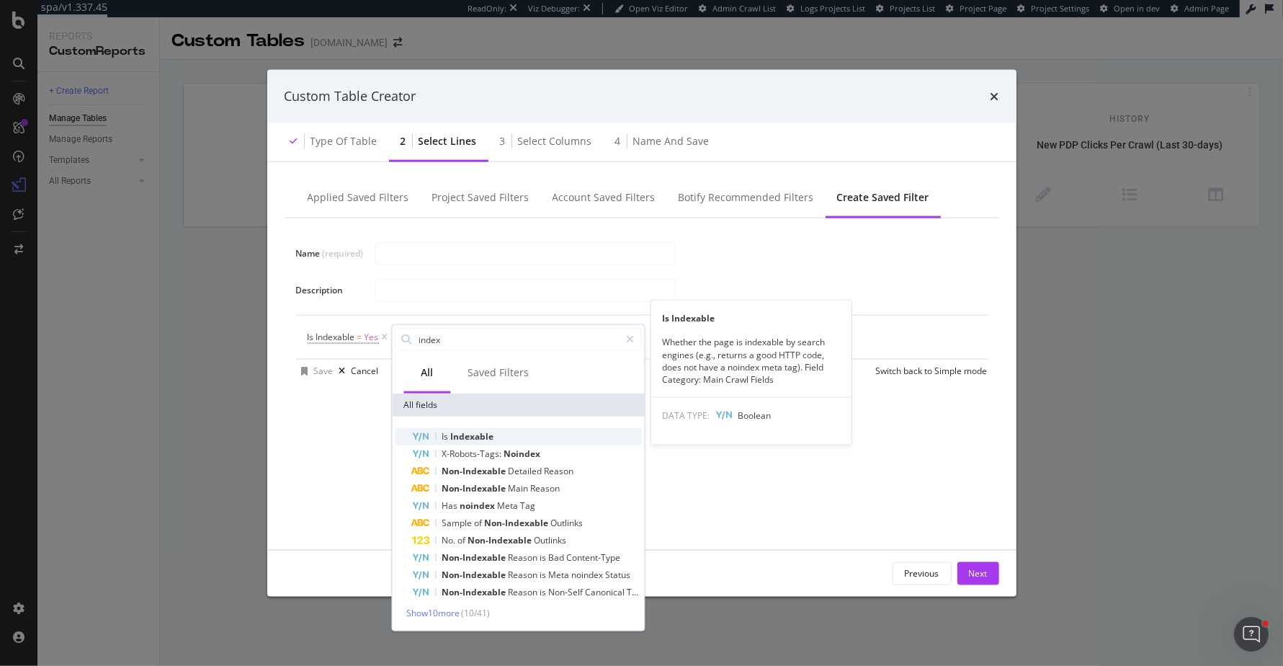
click at [463, 431] on span "Indexable" at bounding box center [471, 436] width 43 height 12
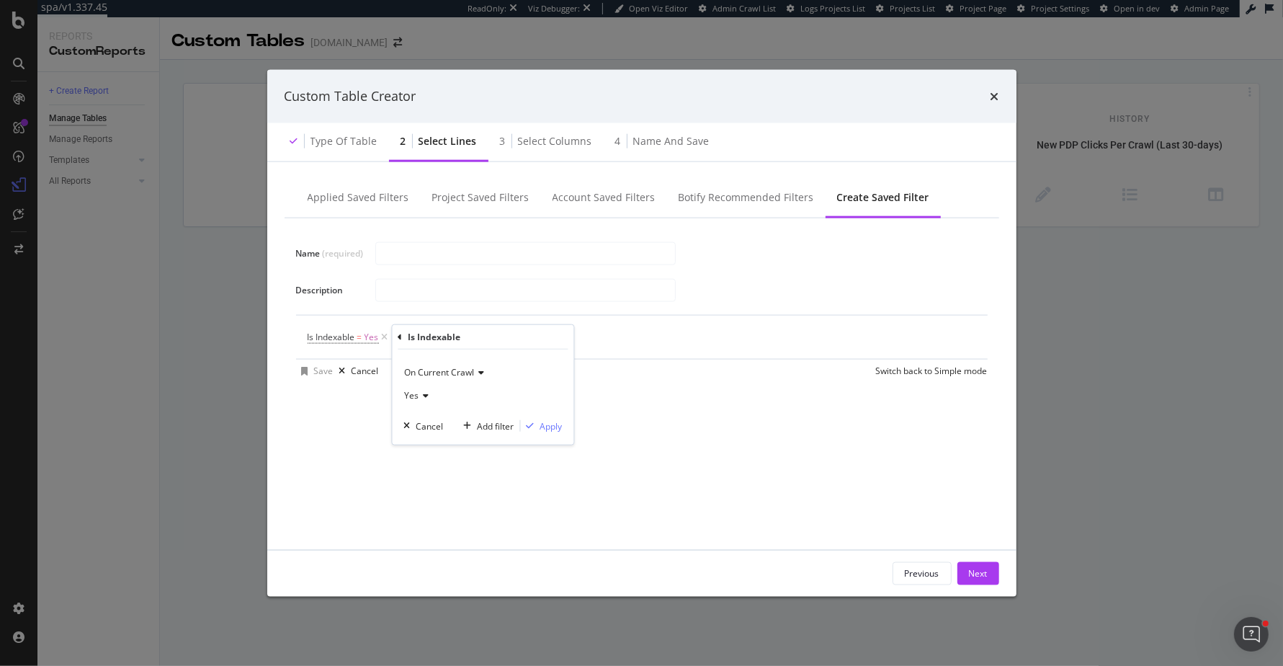
click at [419, 397] on icon "modal" at bounding box center [424, 395] width 10 height 9
click at [419, 437] on span "No" at bounding box center [417, 443] width 12 height 12
click at [560, 428] on div "Apply" at bounding box center [551, 425] width 22 height 12
click at [402, 336] on div "and" at bounding box center [401, 336] width 15 height 12
click at [391, 253] on input "modal" at bounding box center [525, 254] width 299 height 22
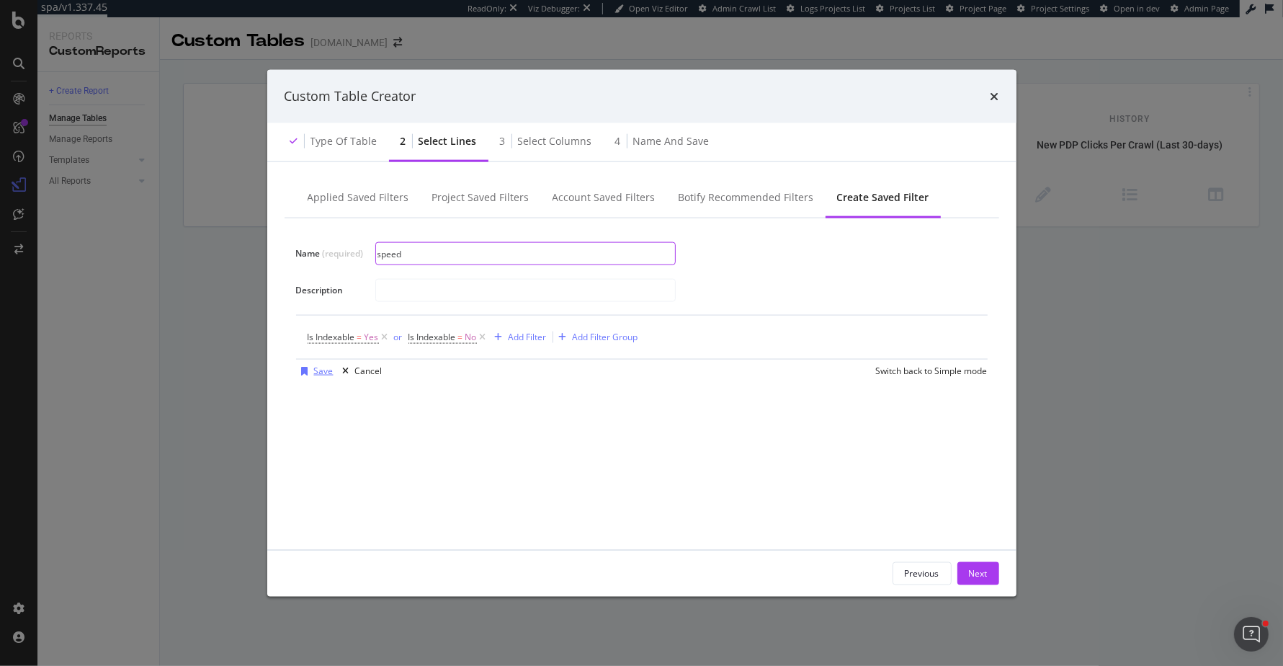
type input "speed"
click at [321, 370] on div "Save" at bounding box center [323, 371] width 19 height 12
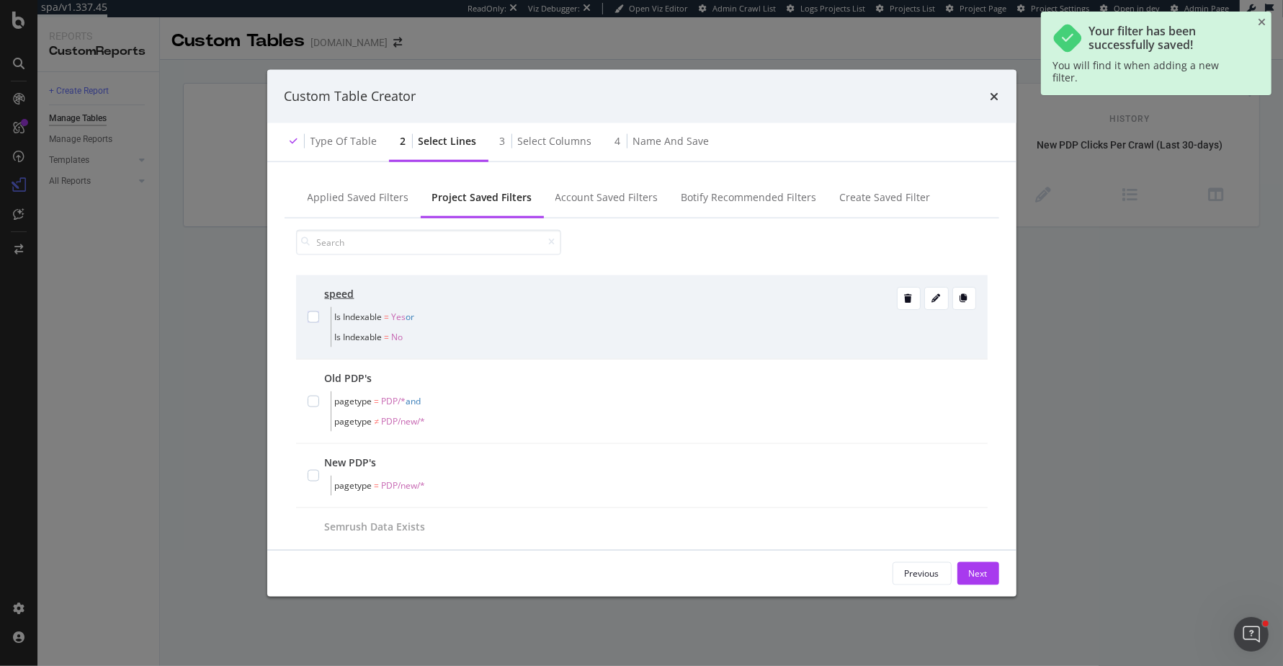
click at [576, 325] on span "Is Indexable = Yes or" at bounding box center [614, 316] width 558 height 20
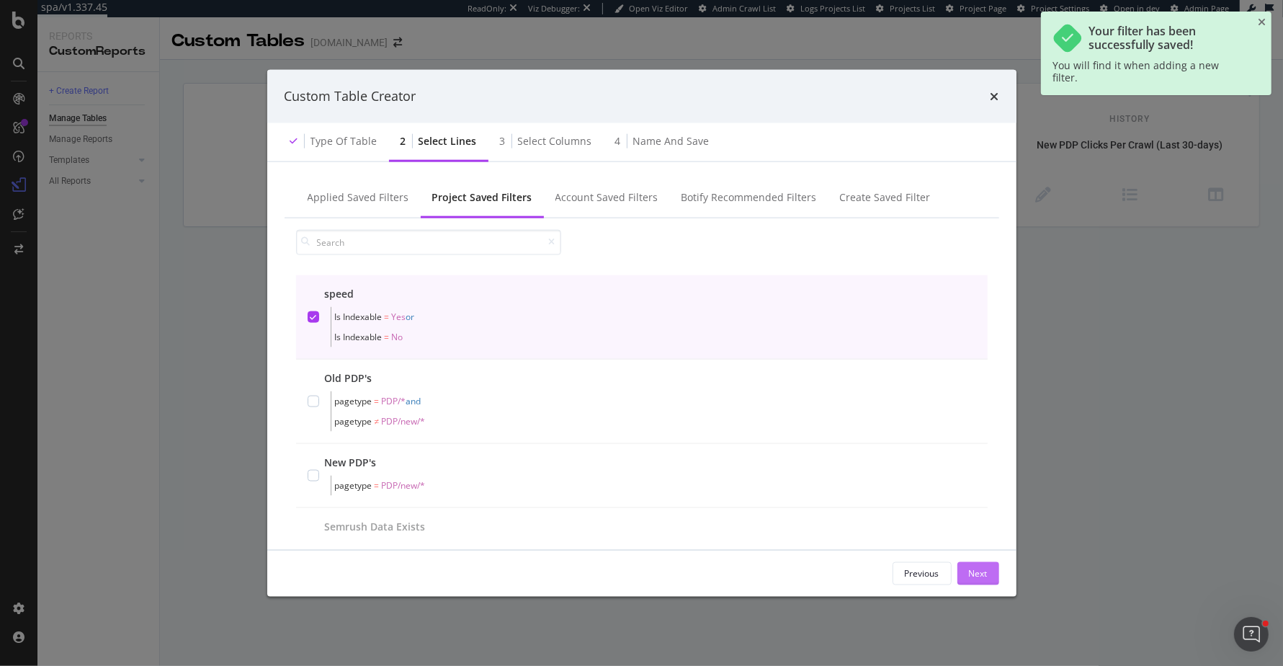
click at [984, 581] on div "Next" at bounding box center [978, 573] width 19 height 22
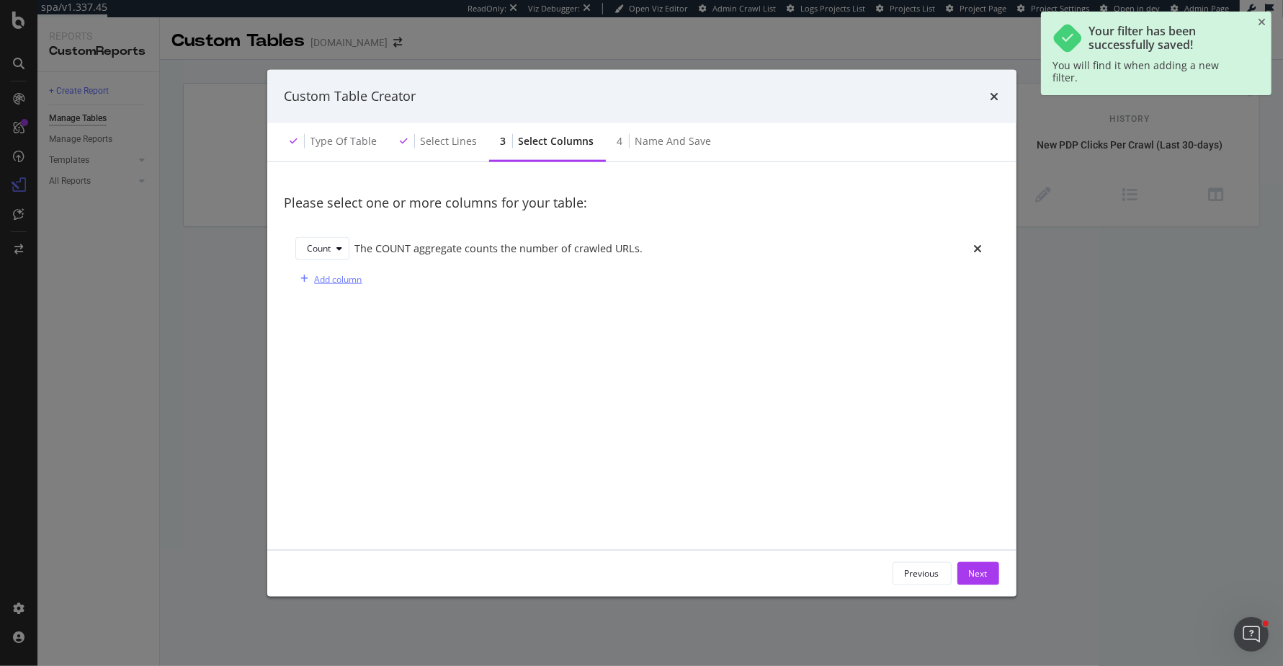
click at [325, 276] on div "Add column" at bounding box center [339, 278] width 48 height 12
click at [311, 283] on div "Sum" at bounding box center [317, 279] width 18 height 9
drag, startPoint x: 332, startPoint y: 340, endPoint x: 329, endPoint y: 353, distance: 13.3
click at [330, 353] on div "Count Sum Avg Min Max" at bounding box center [324, 351] width 47 height 114
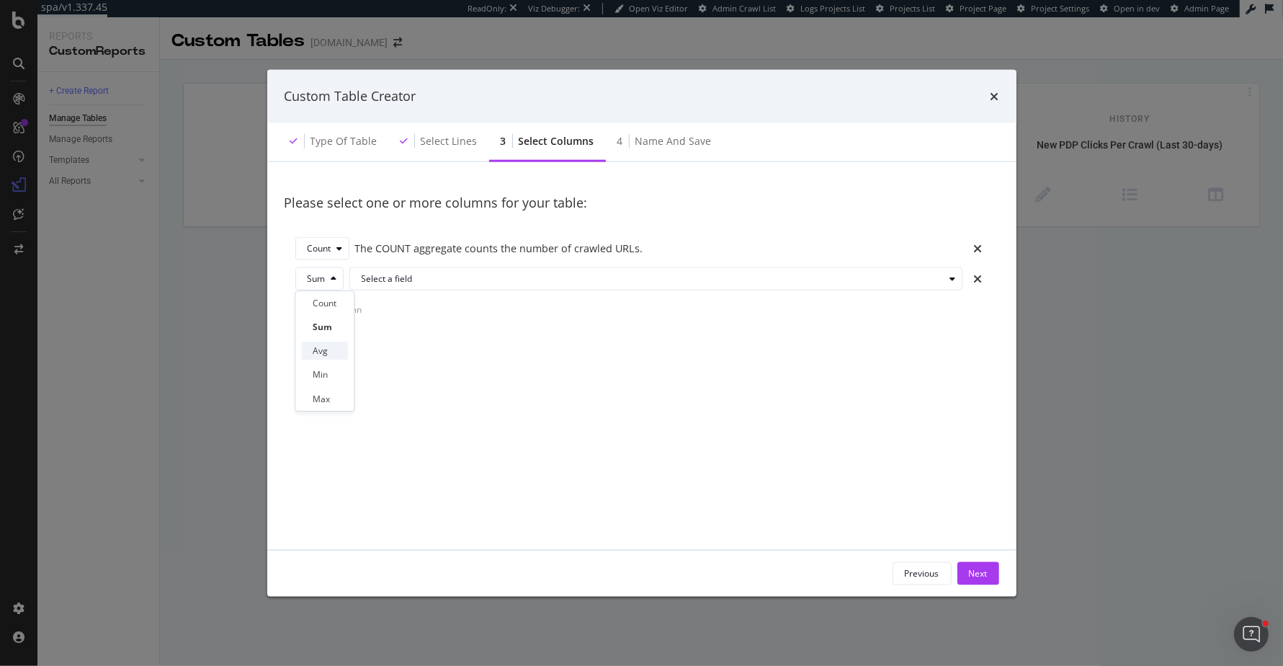
click at [329, 353] on div "Avg" at bounding box center [324, 351] width 47 height 18
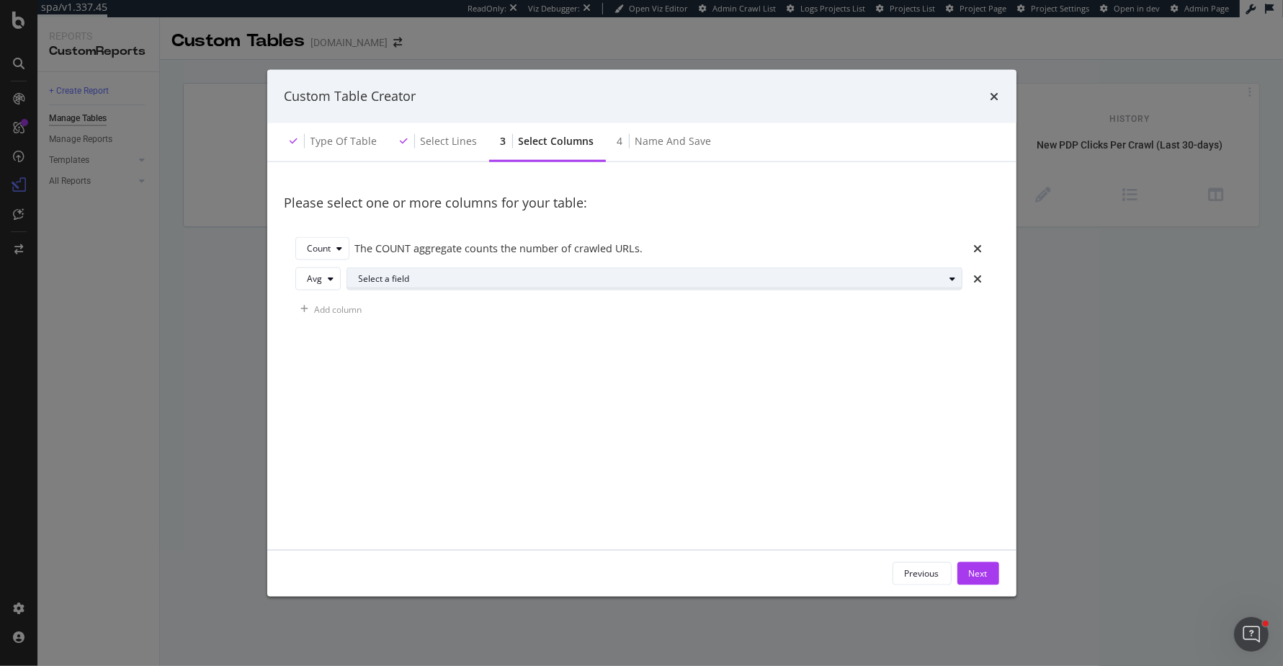
click at [405, 286] on div "Select a field" at bounding box center [660, 279] width 603 height 20
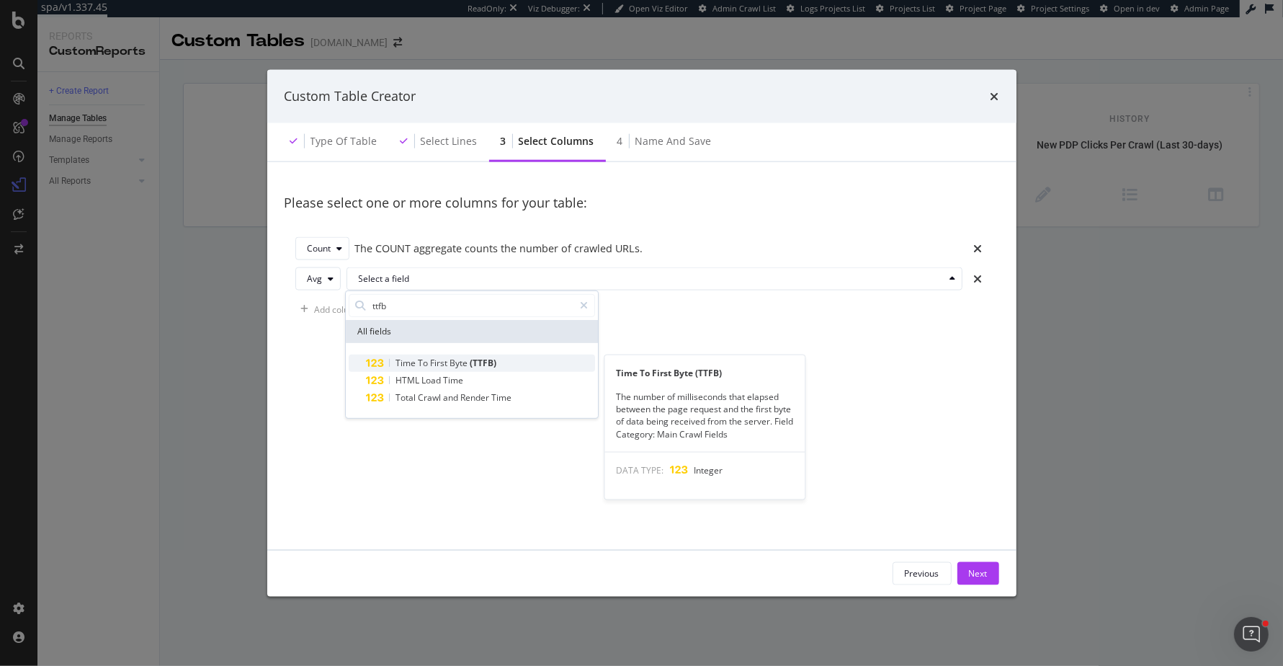
type input "ttfb"
click at [481, 364] on span "(TTFB)" at bounding box center [483, 363] width 27 height 12
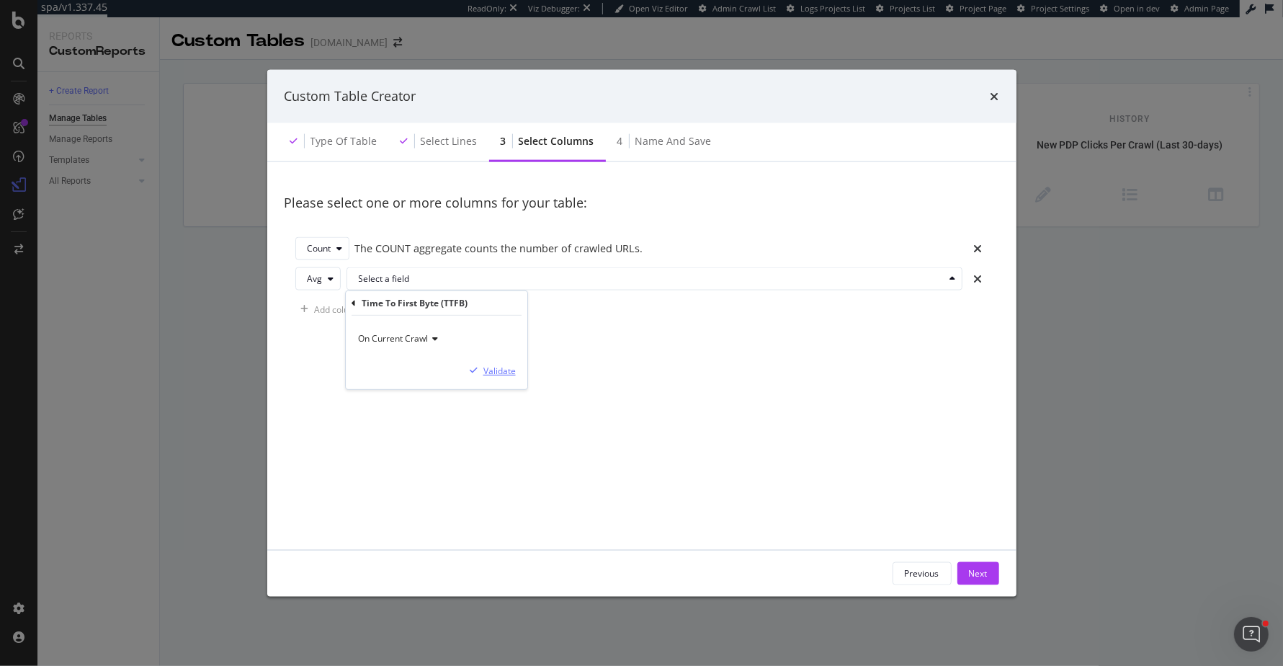
click at [511, 367] on div "Validate" at bounding box center [500, 370] width 32 height 12
click at [360, 316] on div "Add column" at bounding box center [328, 309] width 67 height 22
click at [326, 306] on div "modal" at bounding box center [334, 309] width 17 height 9
click at [323, 375] on div "Avg" at bounding box center [320, 381] width 15 height 12
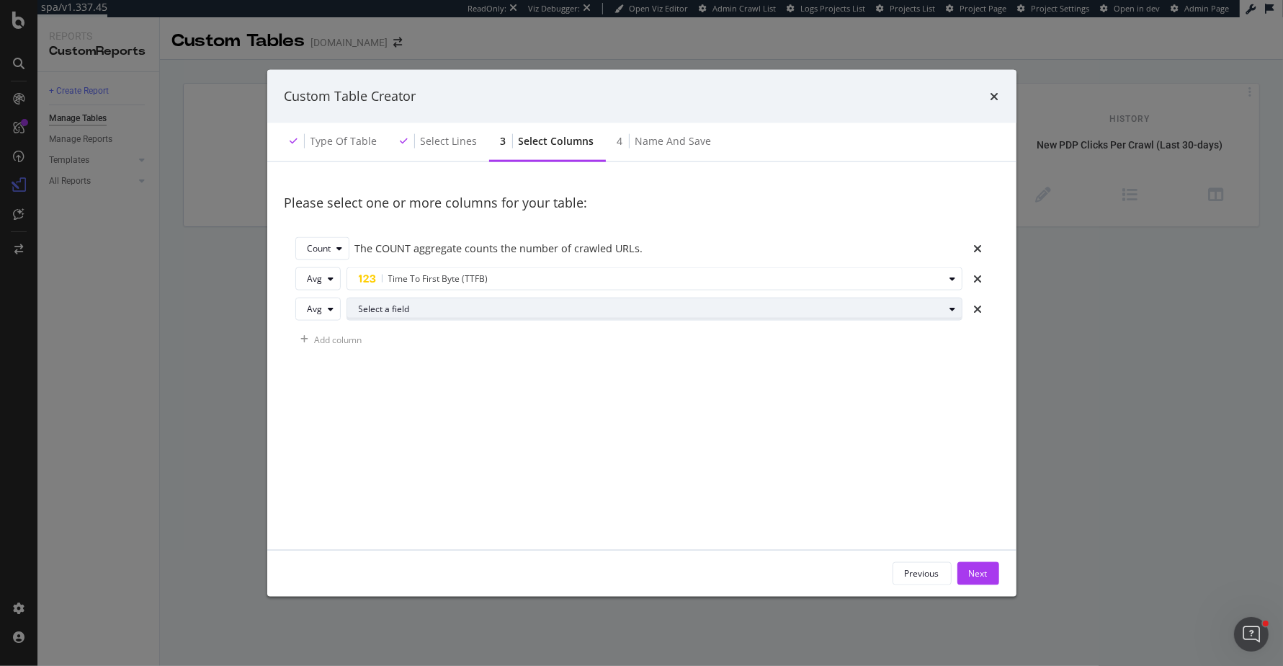
click at [494, 314] on div "Select a field" at bounding box center [660, 309] width 603 height 20
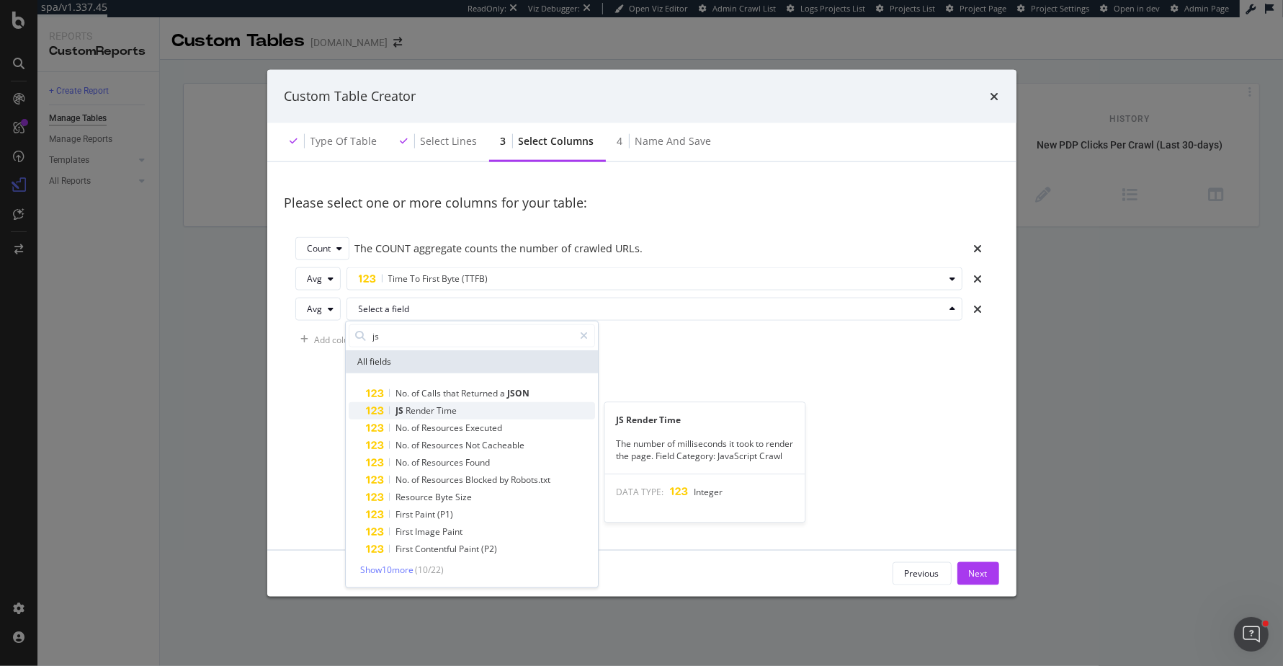
type input "js"
click at [533, 409] on div "JS Render Time" at bounding box center [480, 410] width 229 height 17
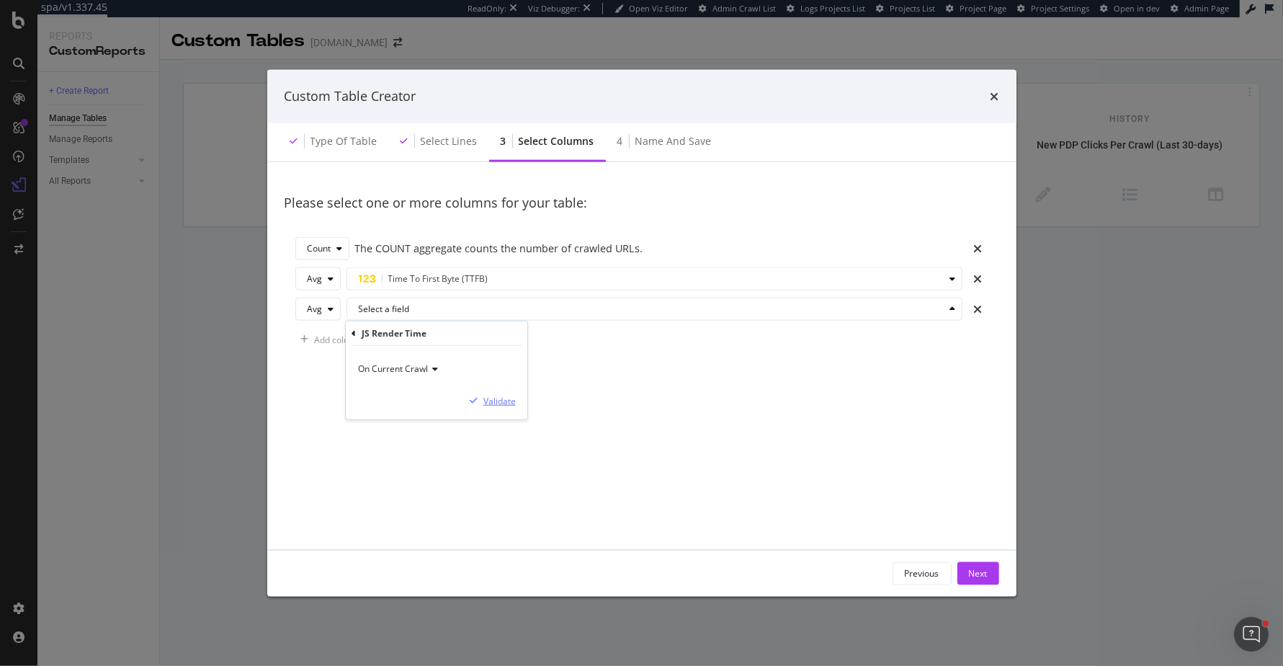
click at [502, 394] on div "Validate" at bounding box center [500, 400] width 32 height 12
click at [342, 337] on div "Add column" at bounding box center [339, 339] width 48 height 12
click at [326, 333] on div "Sum" at bounding box center [325, 339] width 35 height 20
click at [329, 406] on div "Avg" at bounding box center [324, 411] width 47 height 18
click at [410, 339] on div "Select a field" at bounding box center [652, 339] width 586 height 9
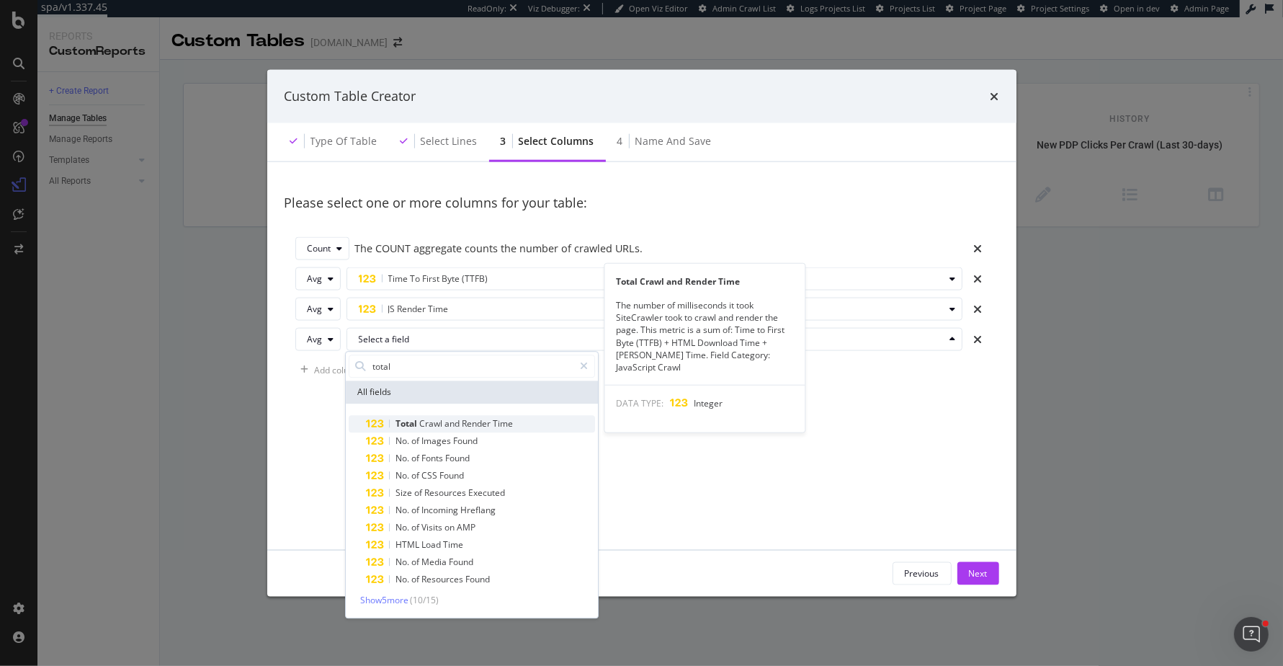
type input "total"
click at [471, 428] on span "Render" at bounding box center [477, 423] width 31 height 12
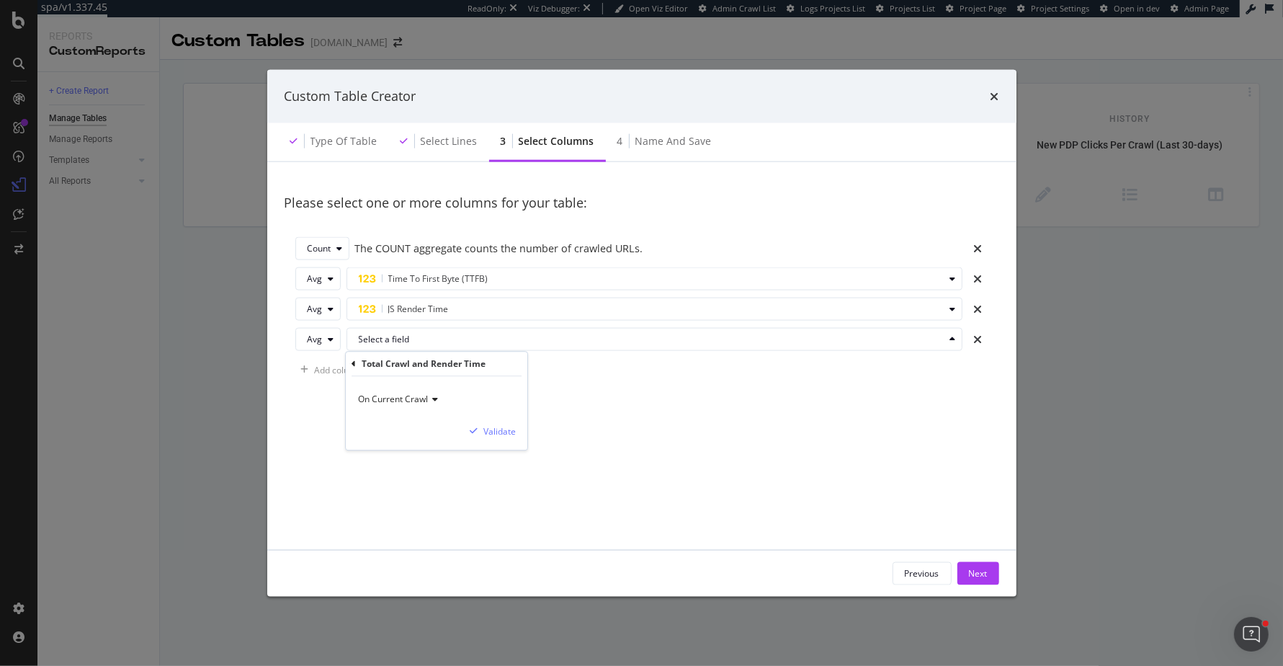
click at [504, 421] on div "On Current Crawl Validate" at bounding box center [437, 412] width 182 height 73
click at [505, 427] on div "Validate" at bounding box center [500, 431] width 32 height 12
click at [976, 573] on div "Next" at bounding box center [978, 573] width 19 height 12
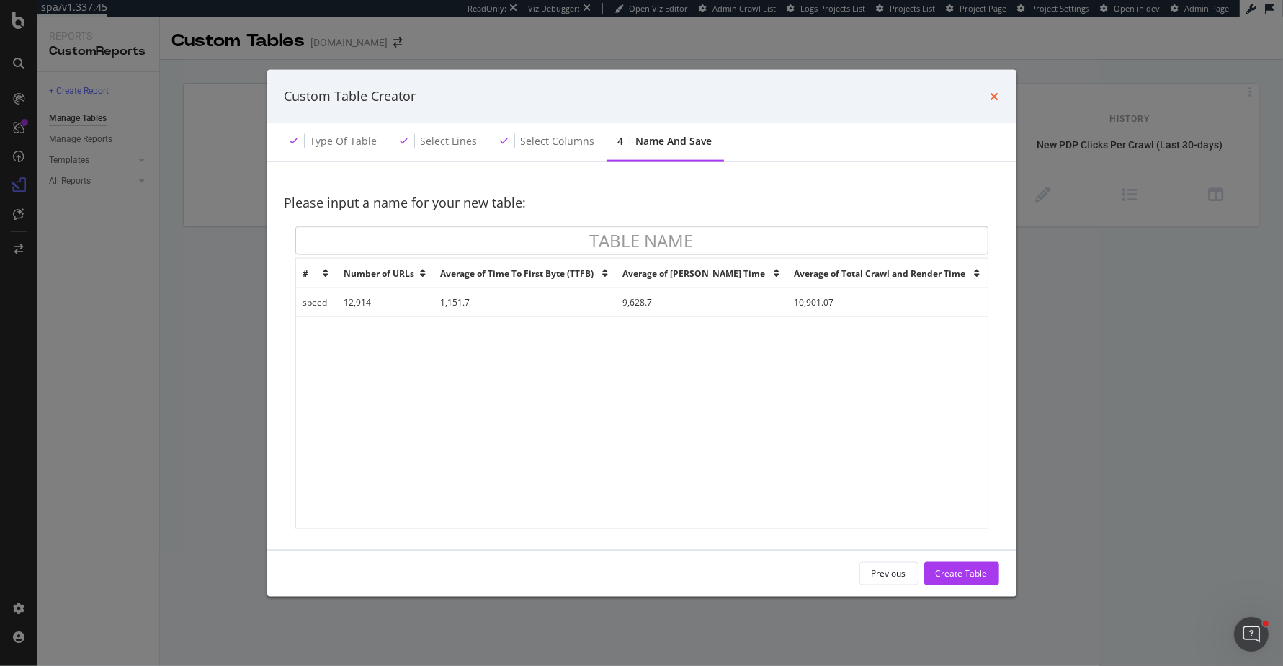
click at [994, 96] on icon "times" at bounding box center [995, 96] width 9 height 12
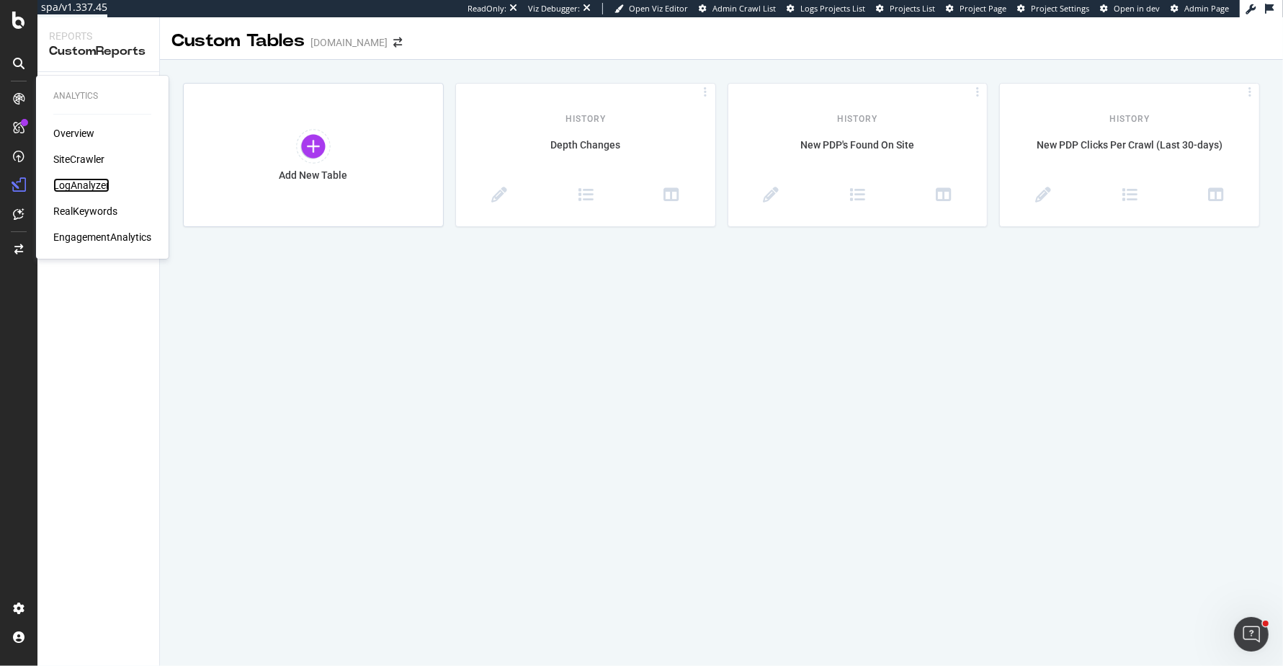
click at [105, 190] on div "LogAnalyzer" at bounding box center [81, 185] width 56 height 14
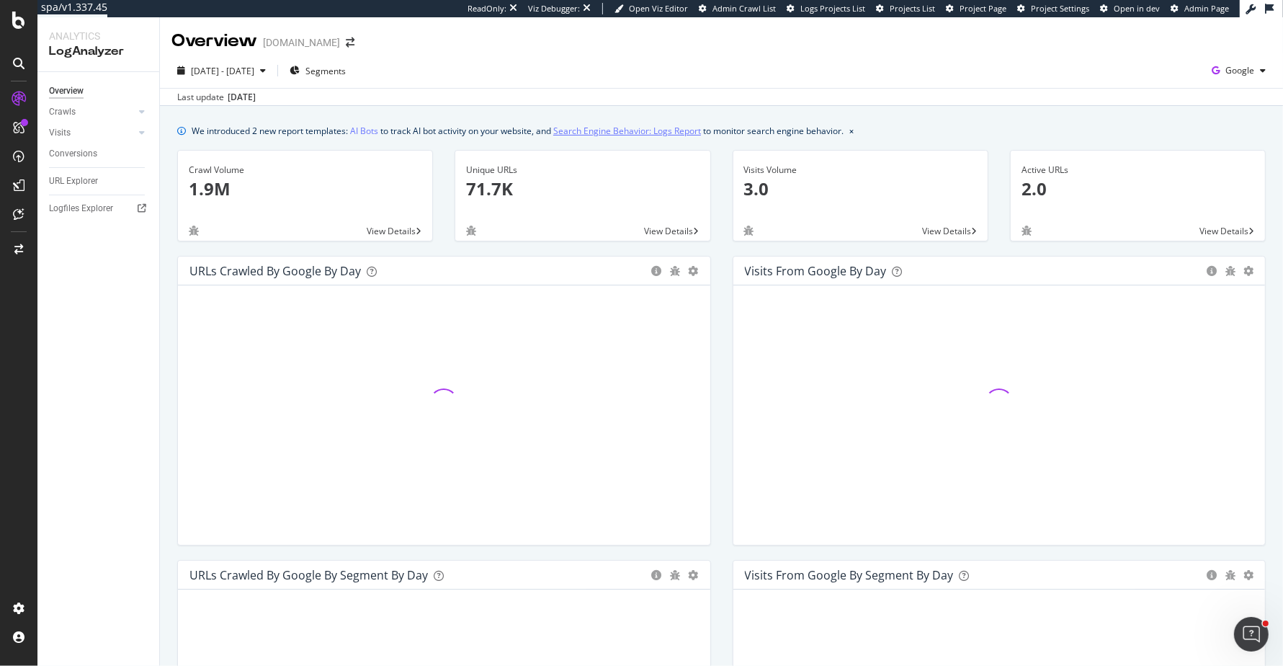
click at [600, 126] on link "Search Engine Behavior: Logs Report" at bounding box center [627, 130] width 148 height 15
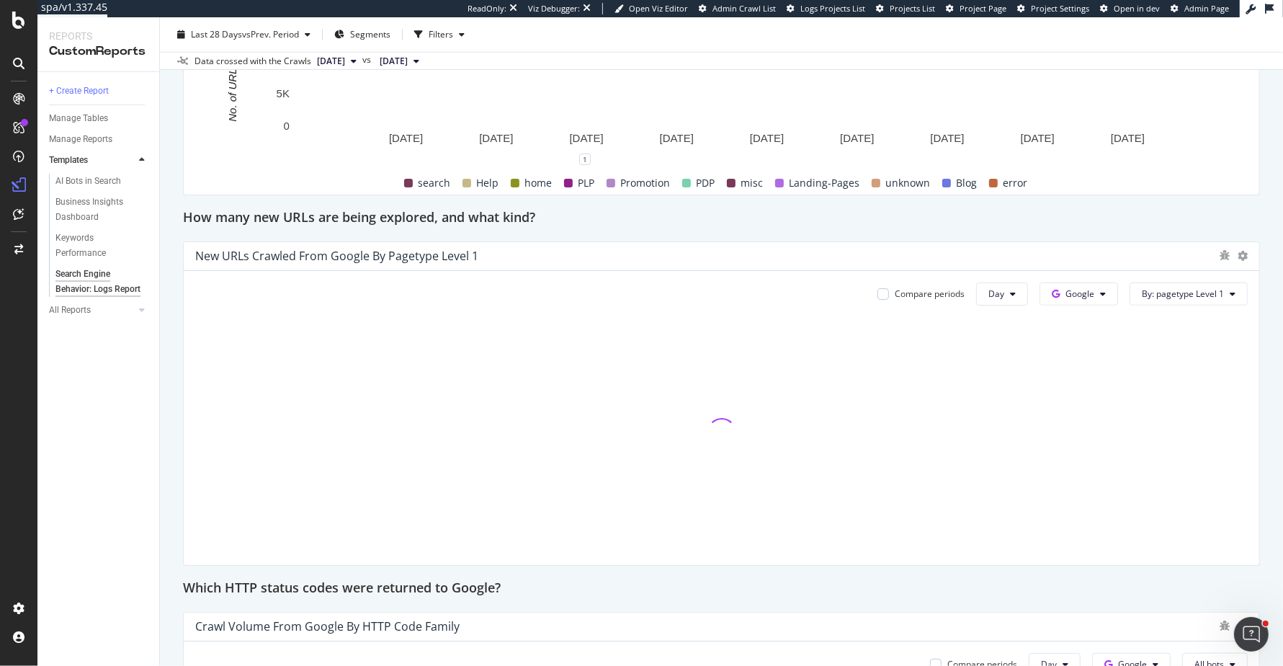
scroll to position [784, 0]
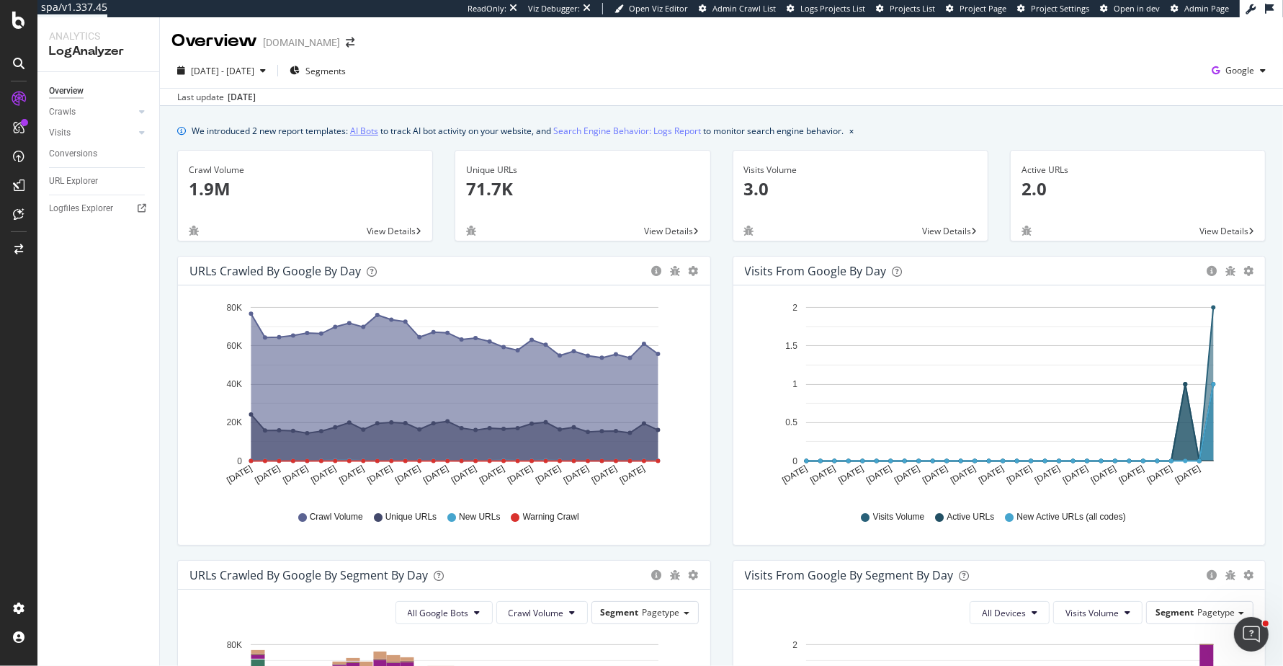
click at [376, 130] on link "AI Bots" at bounding box center [364, 130] width 28 height 15
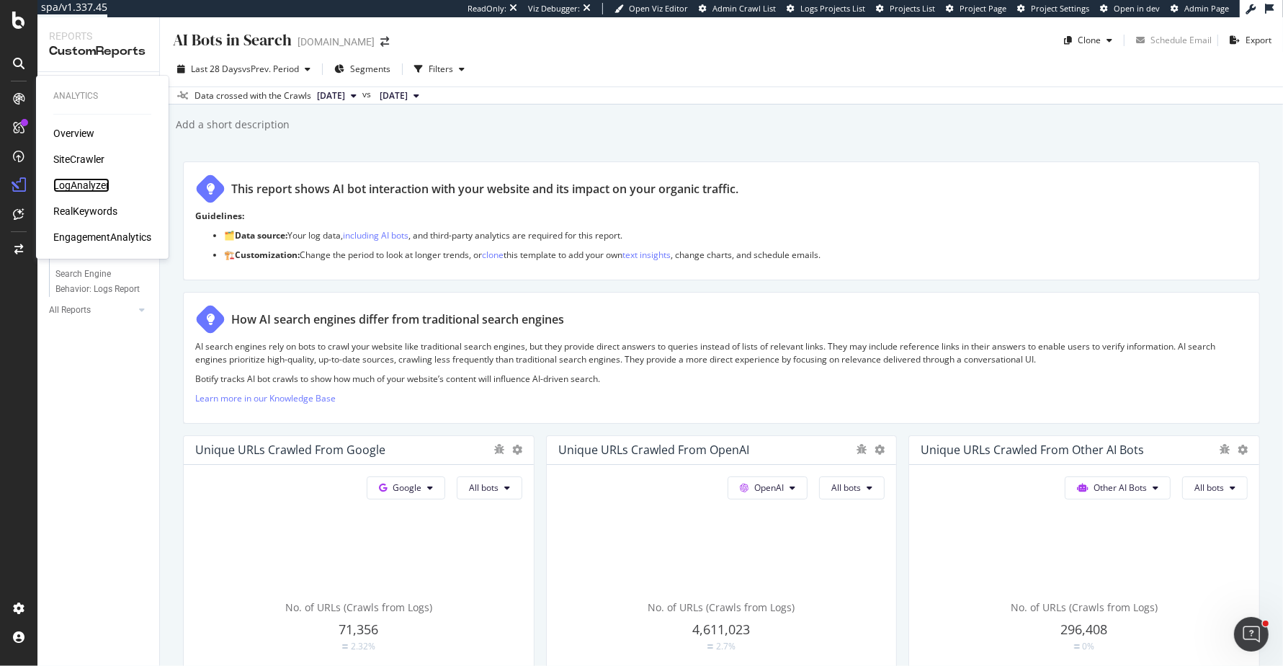
click at [87, 179] on div "LogAnalyzer" at bounding box center [81, 185] width 56 height 14
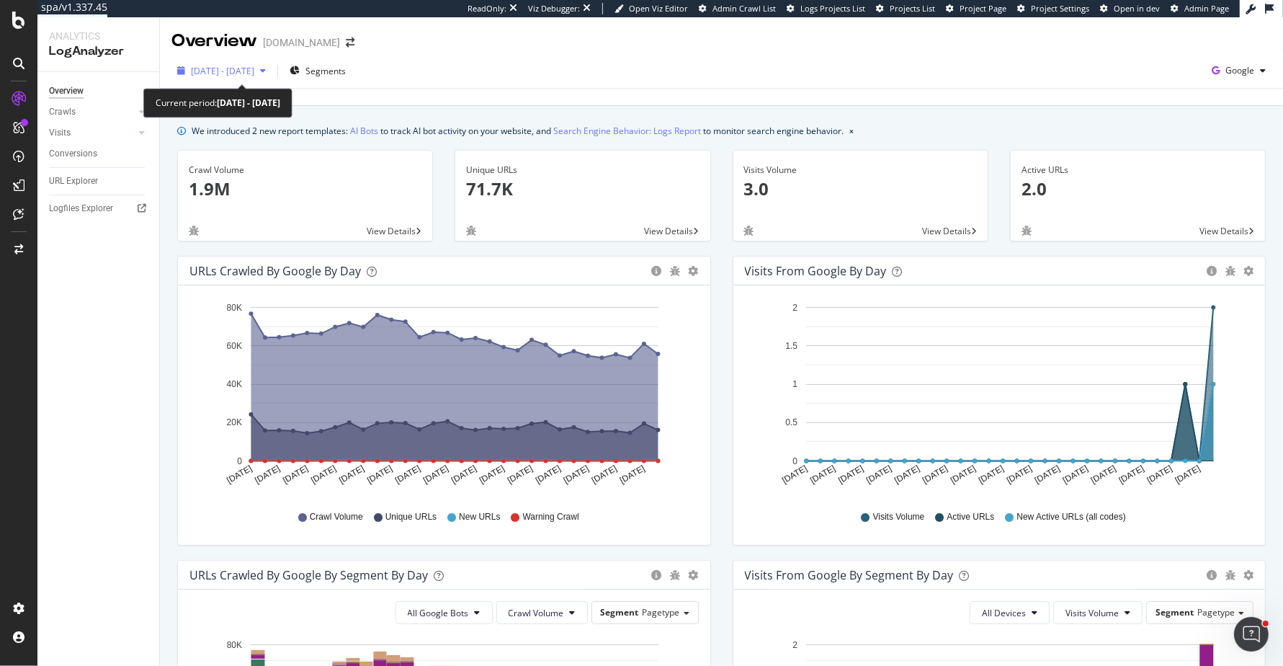
click at [249, 77] on div "2025 Aug. 29th - Sep. 27th" at bounding box center [221, 71] width 100 height 22
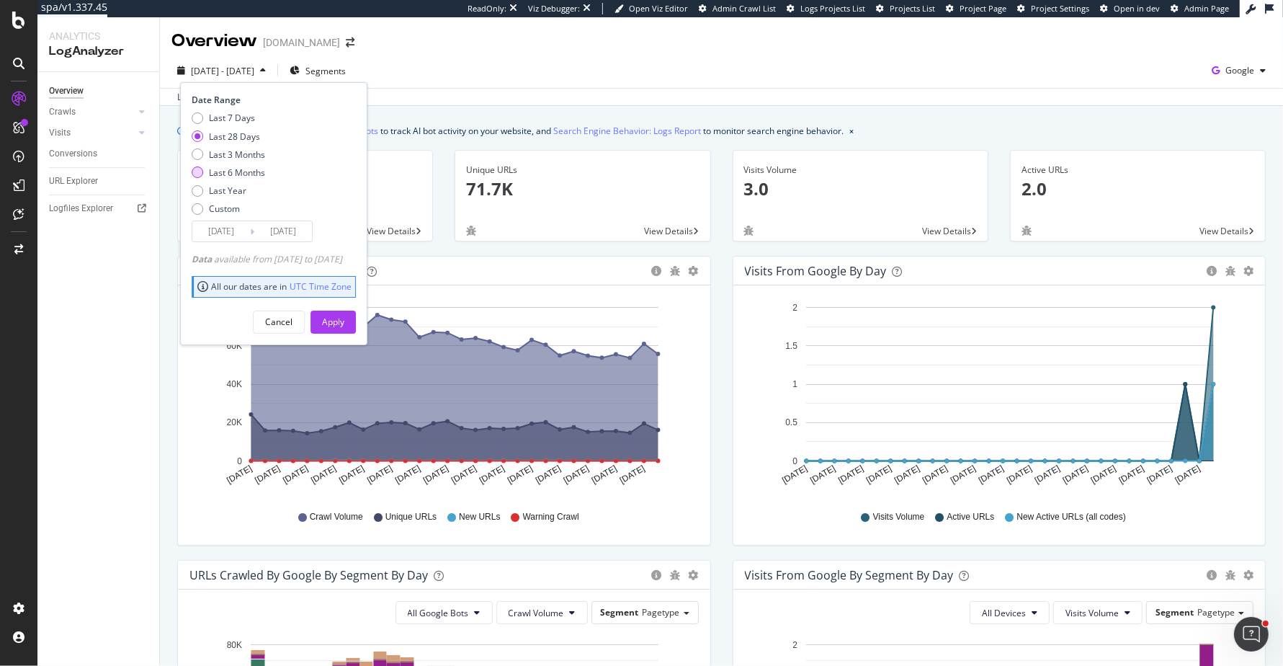
click at [243, 172] on div "Last 6 Months" at bounding box center [237, 172] width 56 height 12
type input "[DATE]"
click at [344, 316] on div "Apply" at bounding box center [333, 322] width 22 height 12
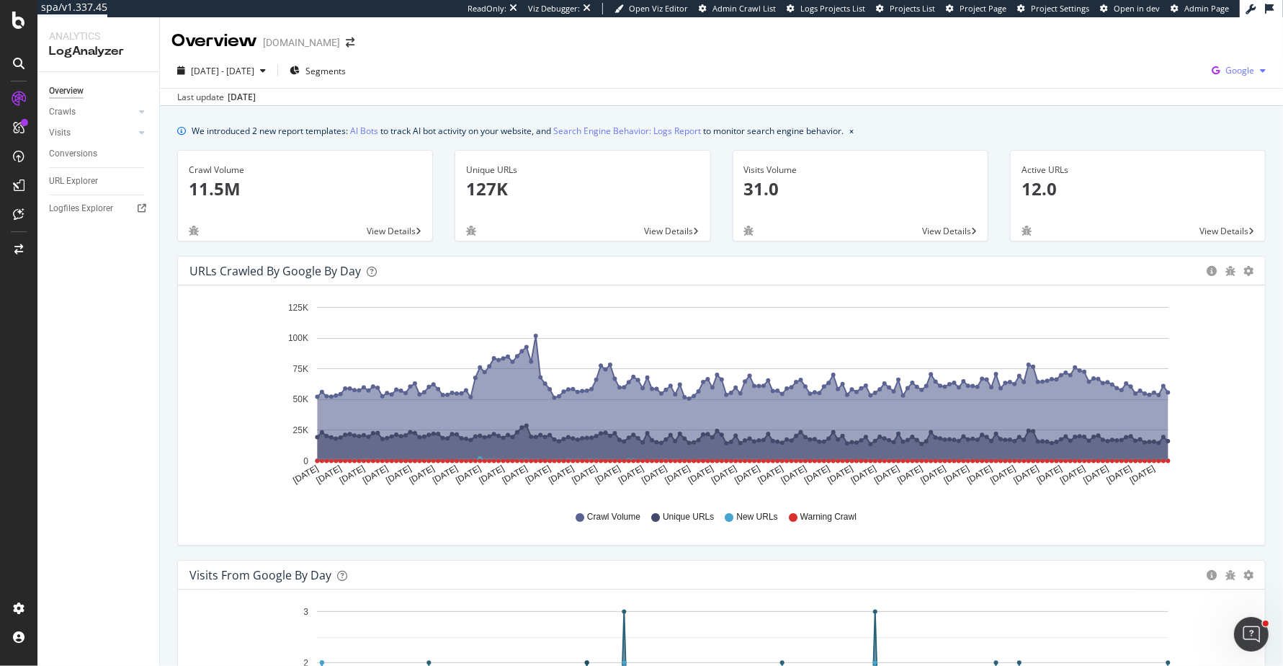
click at [1244, 70] on span "Google" at bounding box center [1240, 70] width 29 height 12
click at [249, 71] on span "[DATE] - [DATE]" at bounding box center [222, 71] width 63 height 12
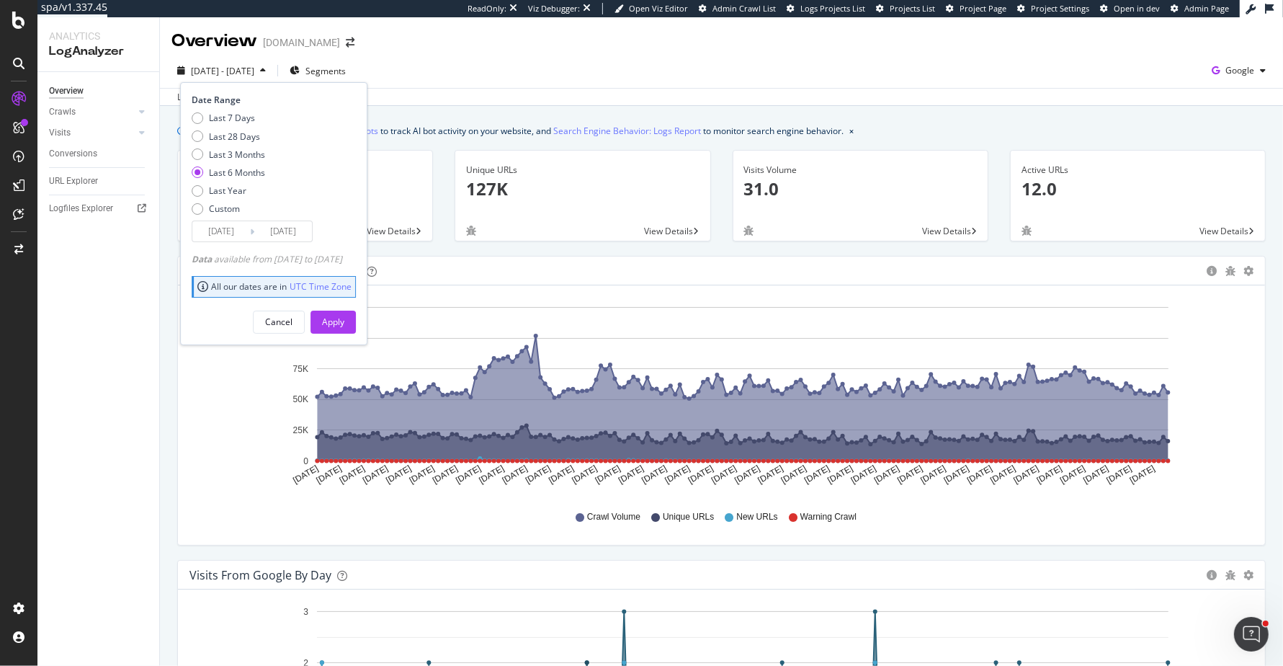
click at [787, 103] on div "Last update Sep. 28, 2025" at bounding box center [721, 96] width 1123 height 17
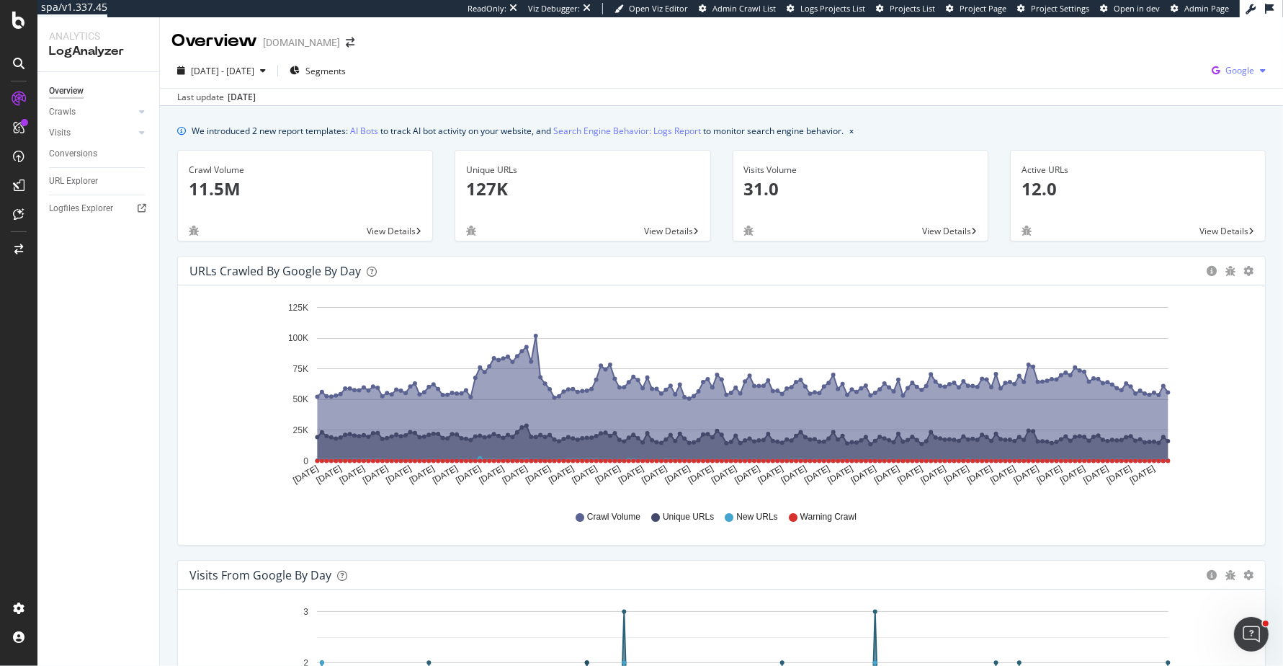
click at [1234, 73] on span "Google" at bounding box center [1240, 70] width 29 height 12
click at [1174, 61] on span "Bing" at bounding box center [1167, 57] width 53 height 13
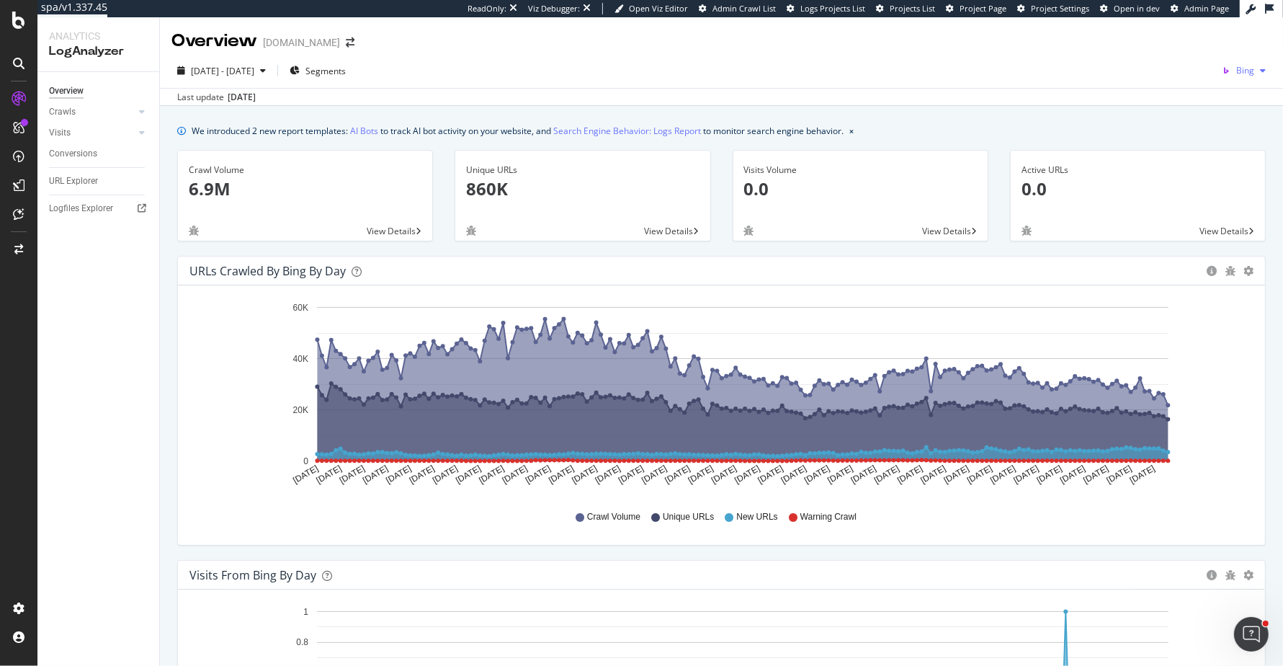
click at [1237, 68] on span "Bing" at bounding box center [1246, 70] width 18 height 12
click at [1185, 90] on div "OpenAI" at bounding box center [1166, 83] width 99 height 21
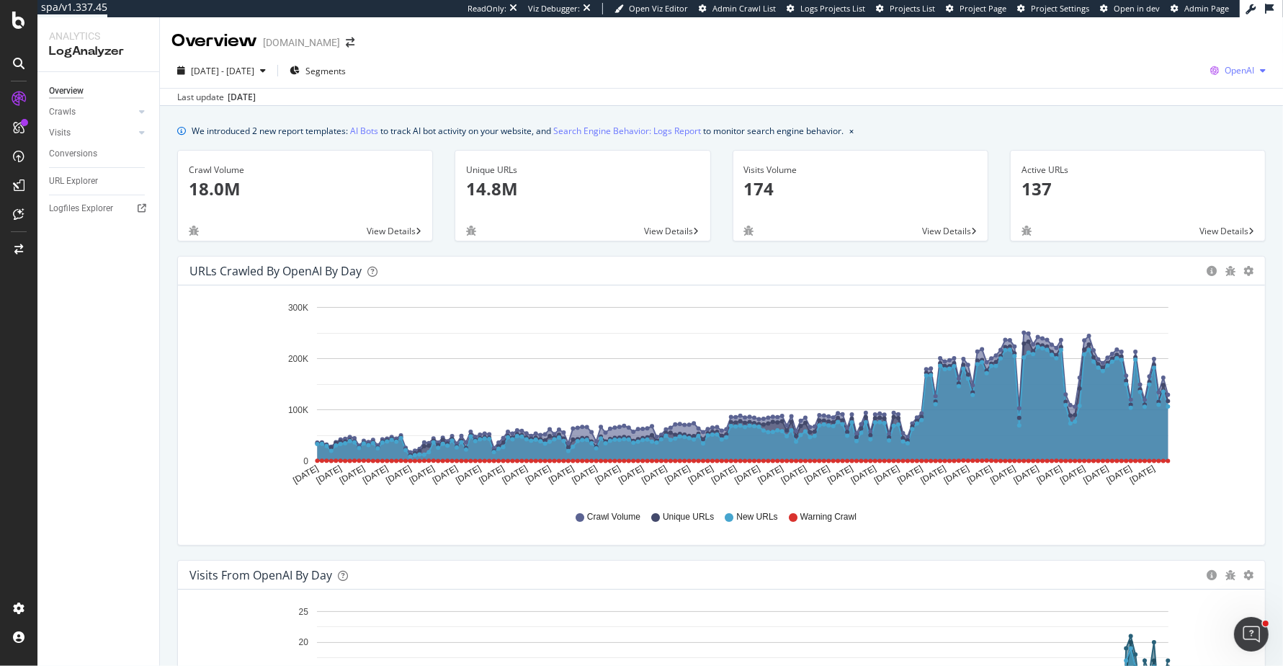
click at [1248, 69] on span "OpenAI" at bounding box center [1240, 70] width 30 height 12
click at [1178, 103] on div "Other AI Bots" at bounding box center [1154, 110] width 99 height 21
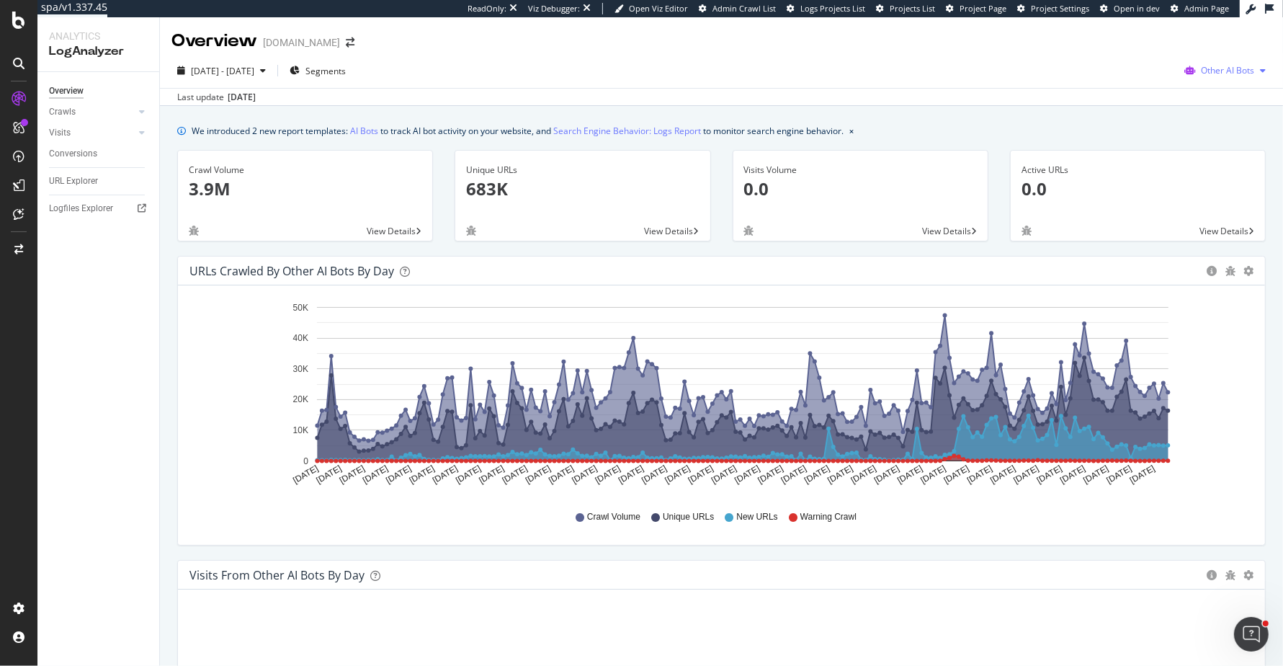
click at [1234, 71] on span "Other AI Bots" at bounding box center [1227, 70] width 53 height 12
click at [1141, 87] on span "OpenAI" at bounding box center [1138, 84] width 56 height 13
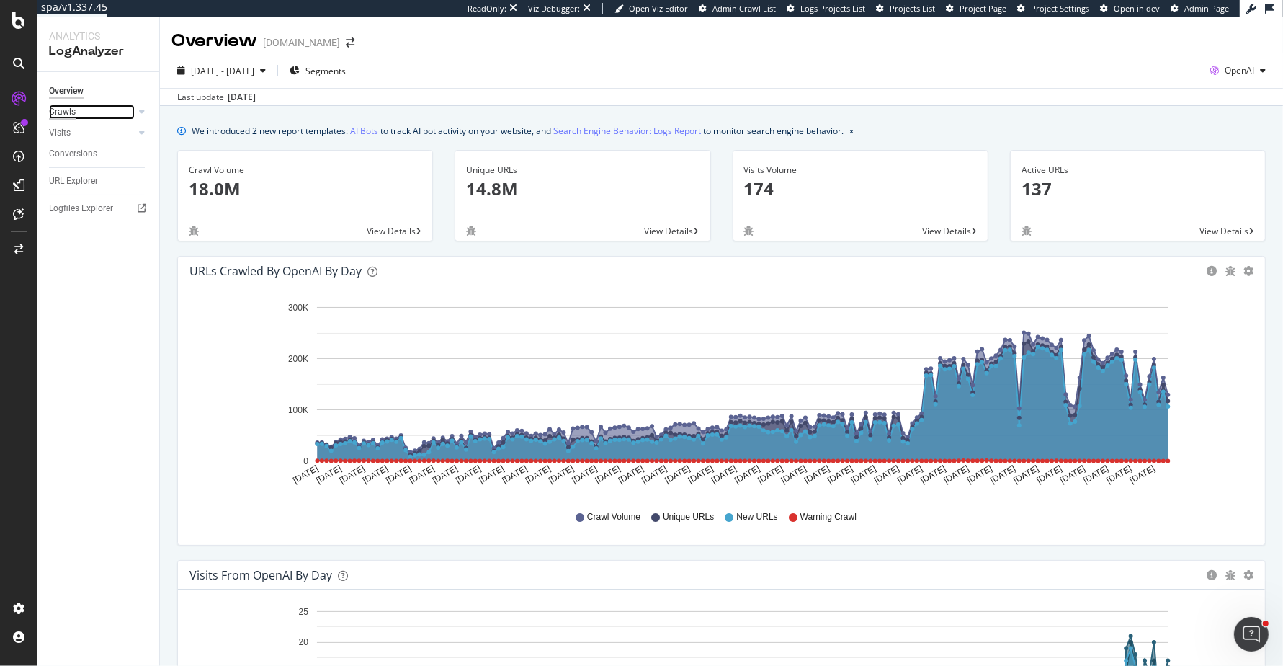
click at [66, 110] on div "Crawls" at bounding box center [62, 111] width 27 height 15
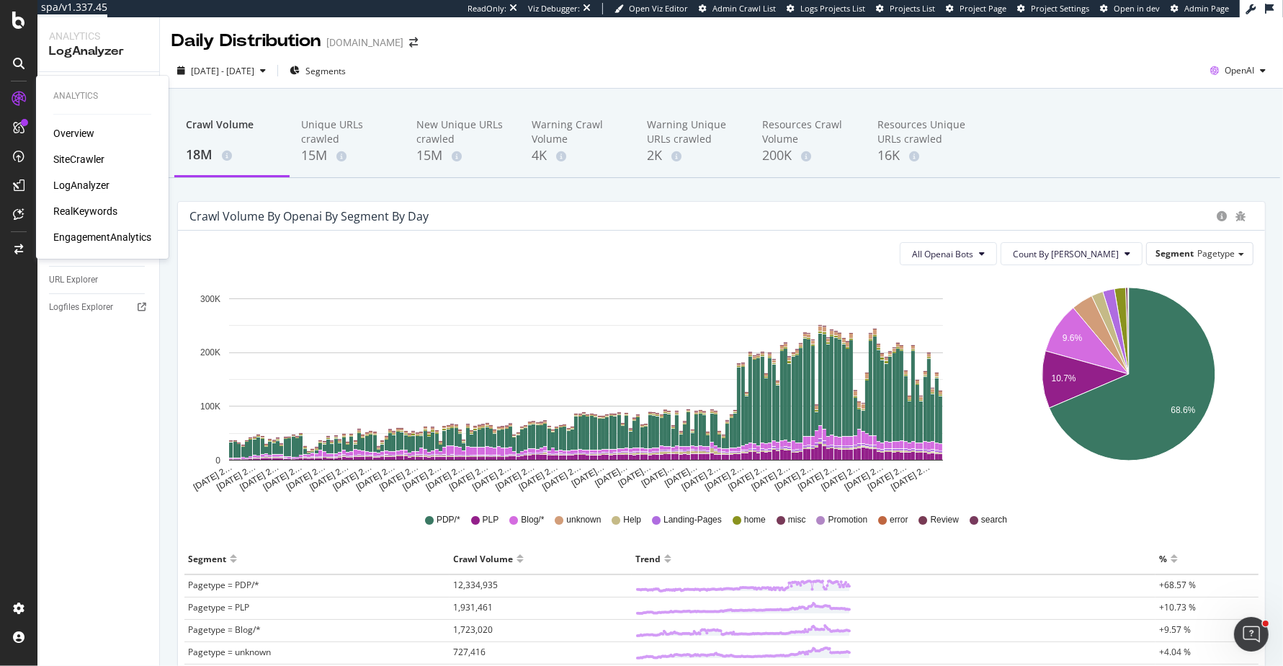
click at [94, 172] on div "Overview SiteCrawler LogAnalyzer RealKeywords EngagementAnalytics" at bounding box center [102, 185] width 98 height 118
click at [94, 190] on div "LogAnalyzer" at bounding box center [81, 185] width 56 height 14
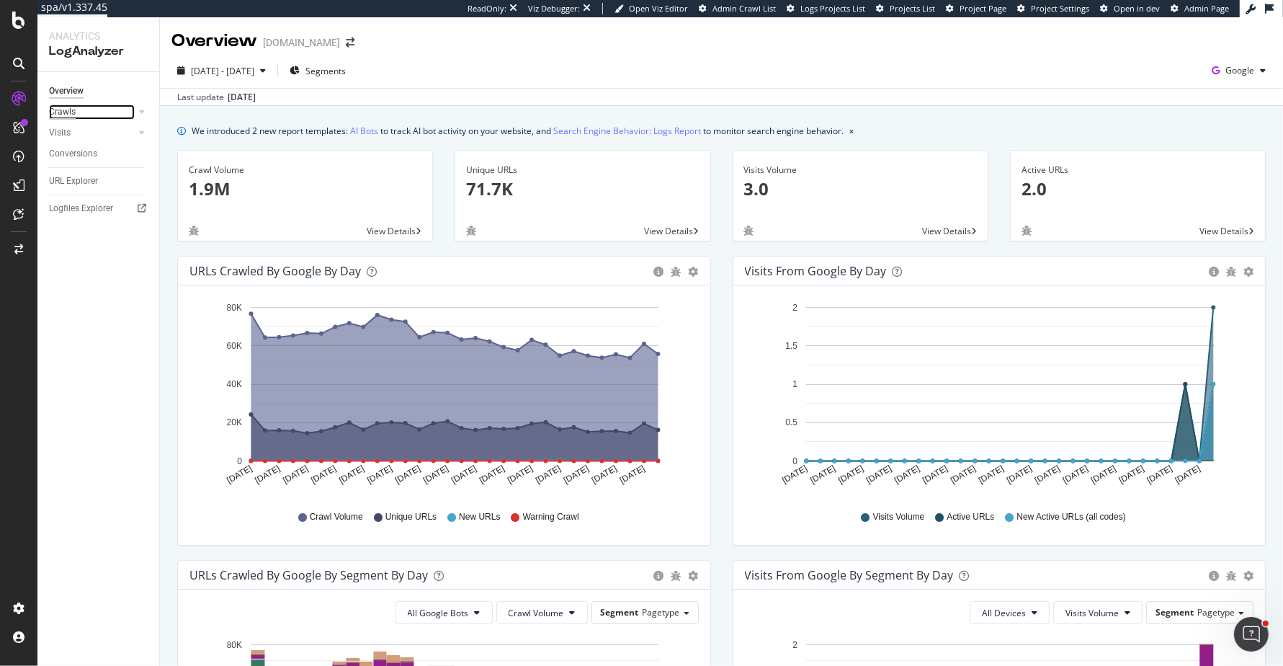
click at [67, 107] on div "Crawls" at bounding box center [62, 111] width 27 height 15
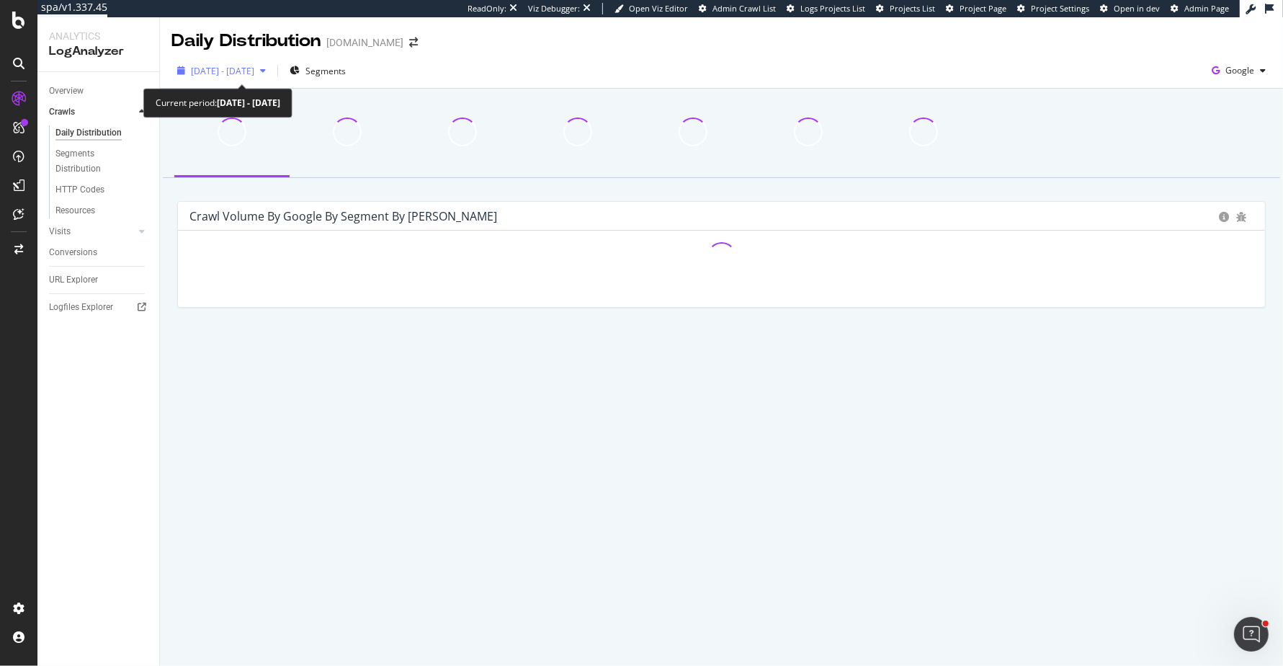
click at [254, 66] on span "2025 Aug. 29th - Sep. 27th" at bounding box center [222, 71] width 63 height 12
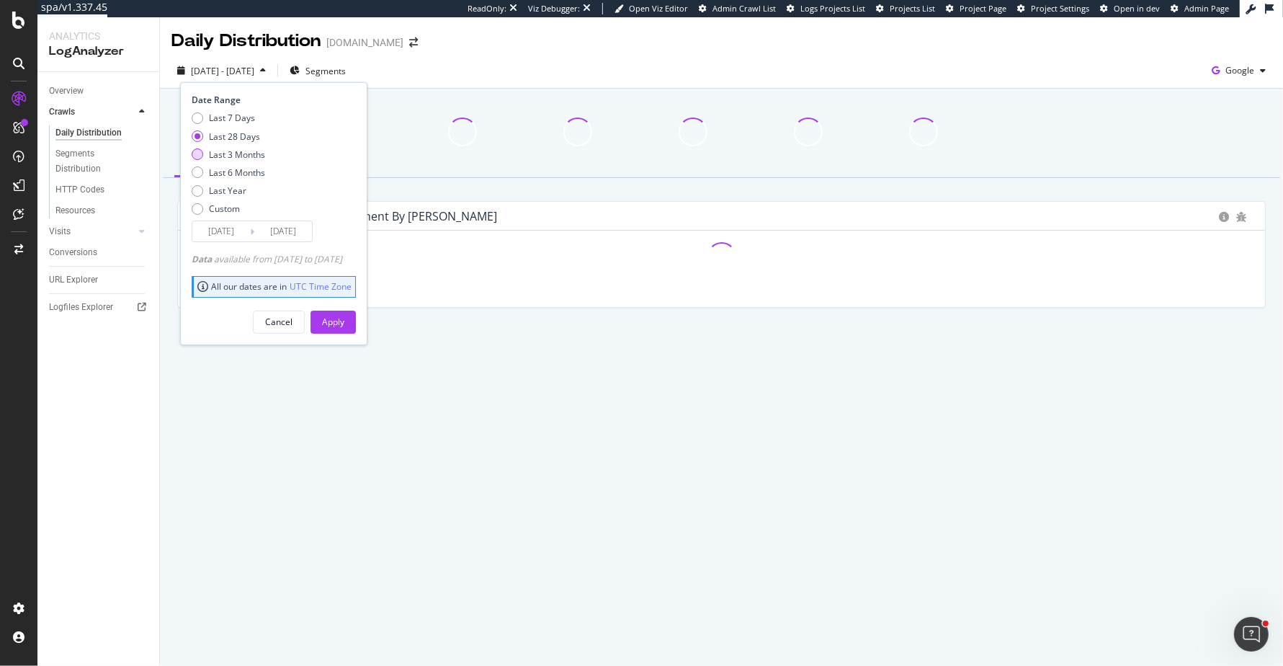
click at [246, 153] on div "Last 3 Months" at bounding box center [237, 154] width 56 height 12
type input "2025/06/28"
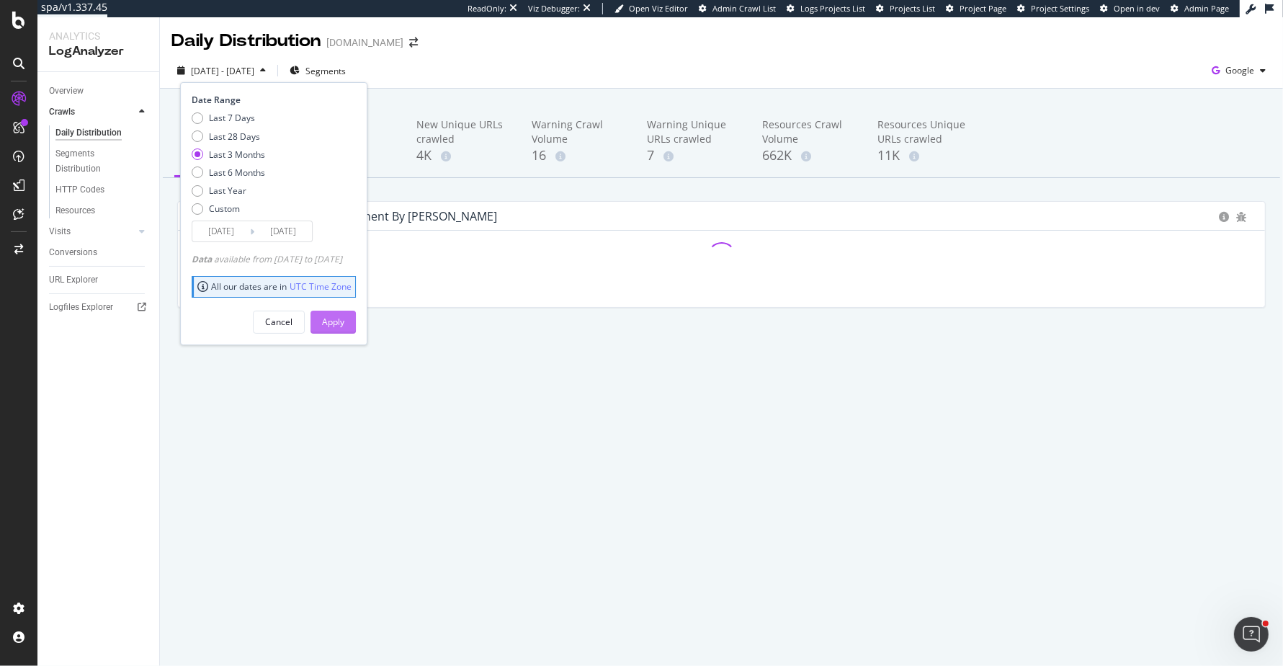
click at [344, 316] on div "Apply" at bounding box center [333, 322] width 22 height 12
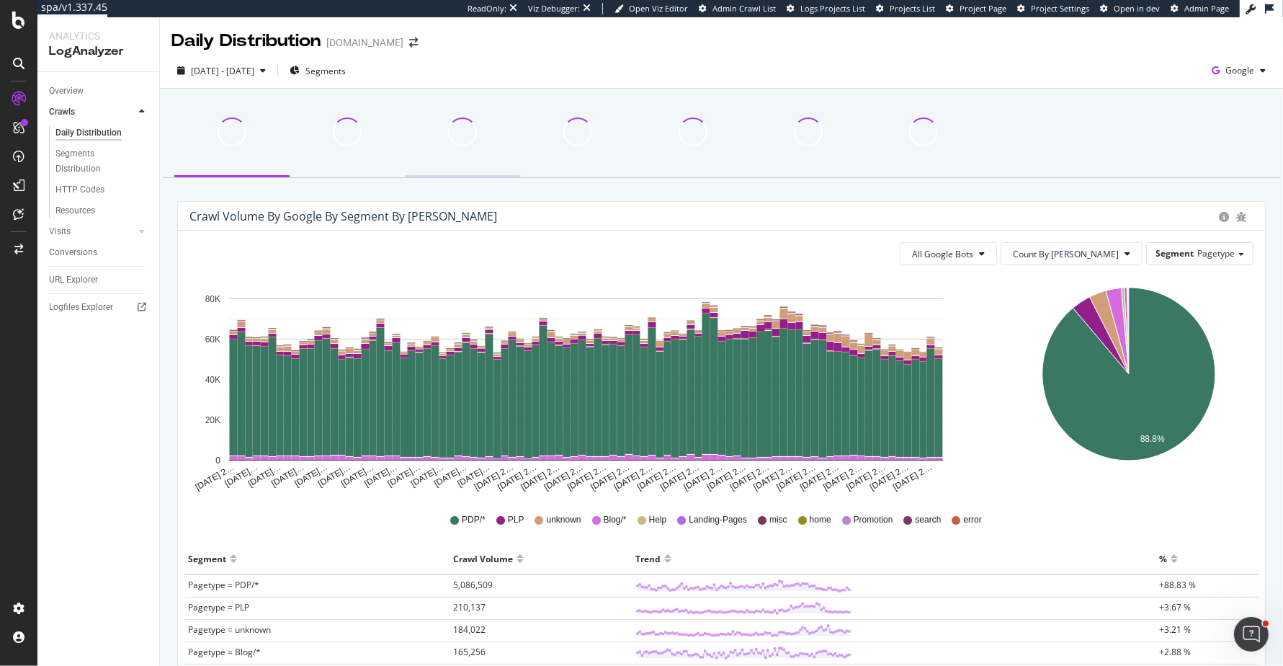
click at [365, 129] on div at bounding box center [347, 131] width 92 height 29
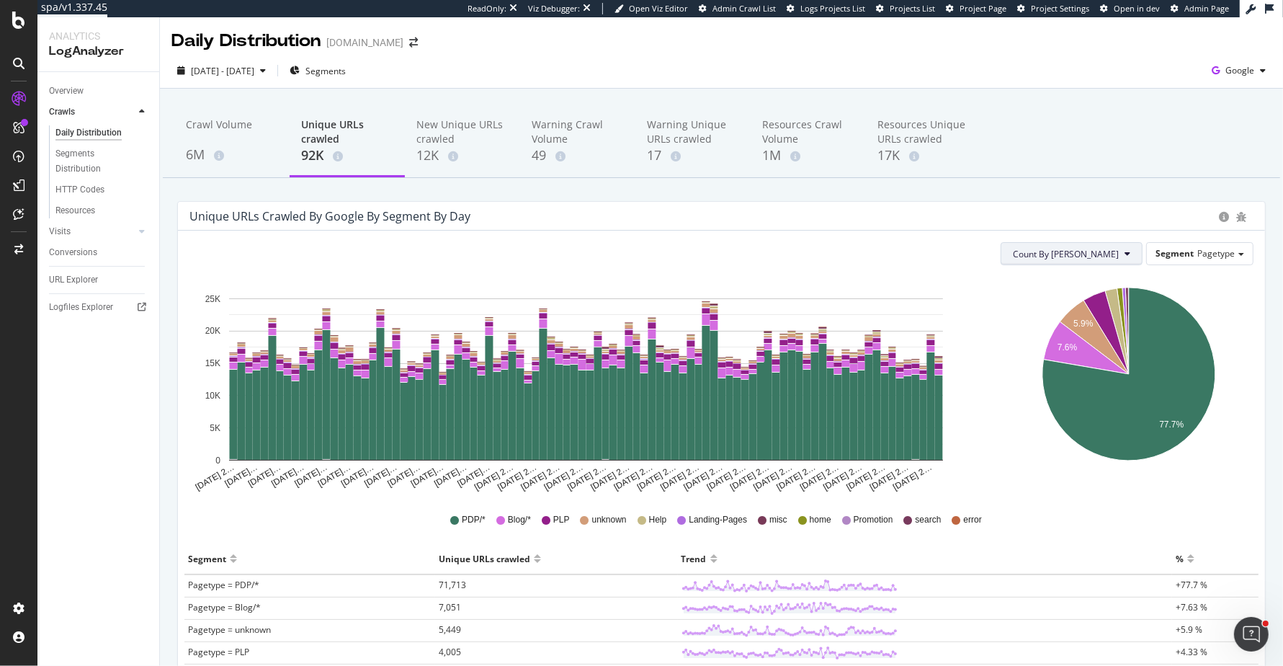
click at [1113, 255] on span "Count By [PERSON_NAME]" at bounding box center [1066, 254] width 106 height 12
click at [1084, 304] on span "Cumulated (all codes)" at bounding box center [1122, 308] width 109 height 13
